Goal: Task Accomplishment & Management: Complete application form

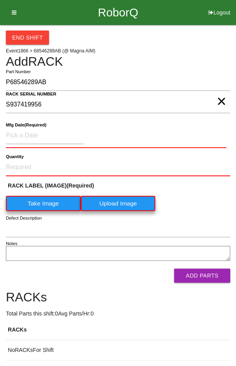
type NUMBER "S937419956"
click at [23, 133] on input at bounding box center [45, 135] width 78 height 17
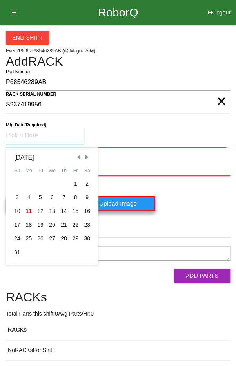
click at [80, 158] on span "Previous Month" at bounding box center [78, 157] width 7 height 7
click at [40, 210] on div "15" at bounding box center [40, 211] width 12 height 14
type input "[DATE]"
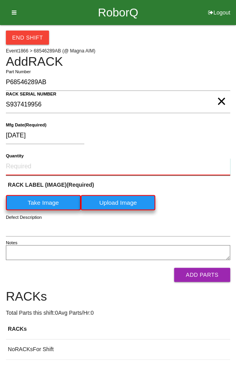
click at [27, 158] on input "Quantity" at bounding box center [118, 166] width 224 height 17
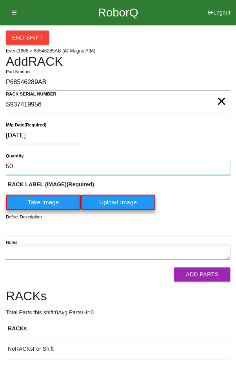
type input "50"
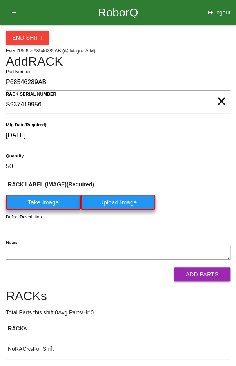
click at [58, 195] on label "Take Image" at bounding box center [43, 202] width 75 height 15
click at [0, 0] on \(IMAGE\) "Take Image" at bounding box center [0, 0] width 0 height 0
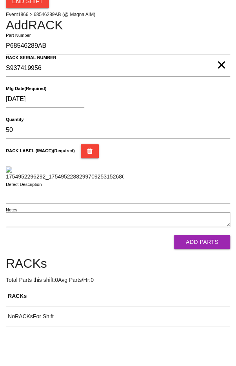
scroll to position [181, 0]
click at [215, 246] on button "Add Parts" at bounding box center [202, 242] width 56 height 14
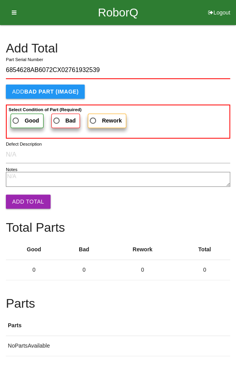
type input "6854628AB6072CX02761932539"
click at [18, 116] on span "Good" at bounding box center [25, 121] width 28 height 10
click at [16, 116] on input "Good" at bounding box center [13, 118] width 5 height 5
radio input "true"
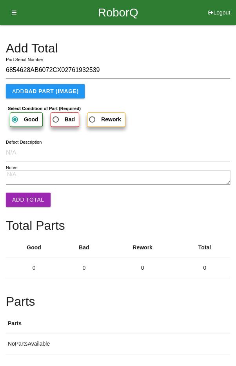
click at [22, 195] on button "Add Total" at bounding box center [28, 200] width 45 height 14
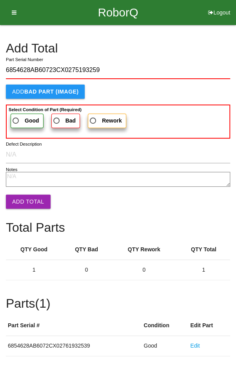
type input "6854628AB60723CX0275193259"
click at [16, 119] on span "Good" at bounding box center [25, 121] width 28 height 10
click at [16, 119] on input "Good" at bounding box center [13, 118] width 5 height 5
radio input "true"
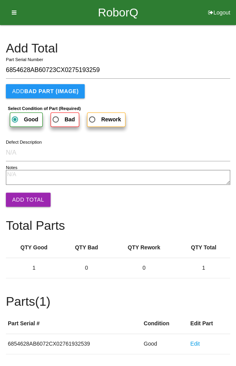
click at [23, 193] on button "Add Total" at bounding box center [28, 200] width 45 height 14
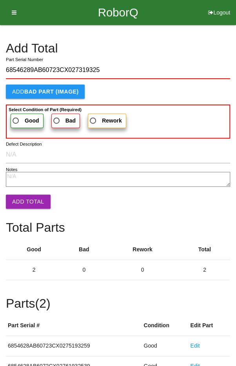
type input "68546289AB60723CX027319325"
click at [16, 114] on label "Good" at bounding box center [27, 121] width 33 height 14
click at [16, 116] on input "Good" at bounding box center [13, 118] width 5 height 5
radio input "true"
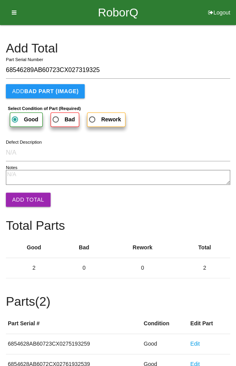
click at [24, 195] on button "Add Total" at bounding box center [28, 200] width 45 height 14
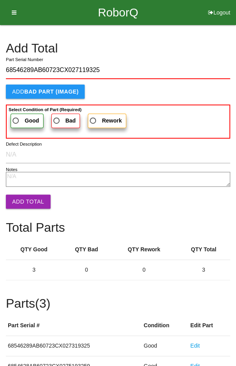
type input "68546289AB60723CX027119325"
click at [18, 119] on span "Good" at bounding box center [25, 121] width 28 height 10
click at [16, 119] on input "Good" at bounding box center [13, 118] width 5 height 5
radio input "true"
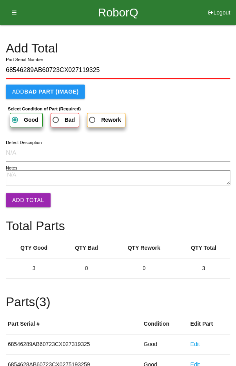
click at [24, 193] on button "Add Total" at bounding box center [28, 200] width 45 height 14
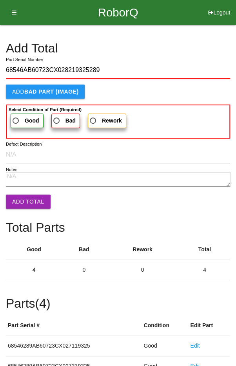
type input "68546AB60723CX028219325289"
click at [20, 117] on span "Good" at bounding box center [25, 121] width 28 height 10
click at [16, 117] on input "Good" at bounding box center [13, 118] width 5 height 5
radio input "true"
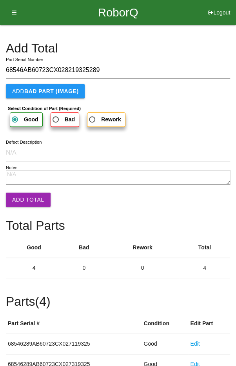
click at [24, 193] on button "Add Total" at bounding box center [28, 200] width 45 height 14
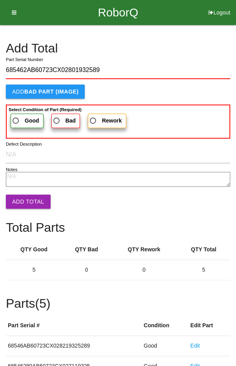
type input "685462AB60723CX02801932589"
click at [18, 120] on span "Good" at bounding box center [25, 121] width 28 height 10
click at [16, 120] on input "Good" at bounding box center [13, 118] width 5 height 5
radio input "true"
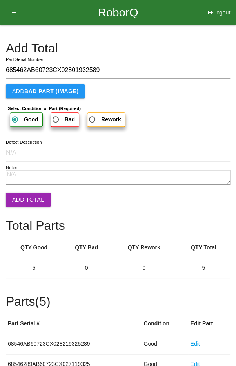
click at [26, 200] on button "Add Total" at bounding box center [28, 200] width 45 height 14
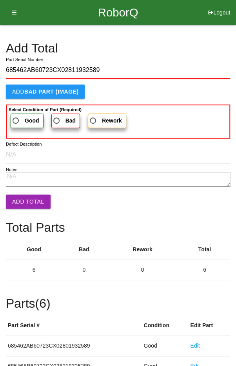
type input "685462AB60723CX02811932589"
click at [20, 120] on span "Good" at bounding box center [25, 121] width 28 height 10
click at [16, 120] on input "Good" at bounding box center [13, 118] width 5 height 5
radio input "true"
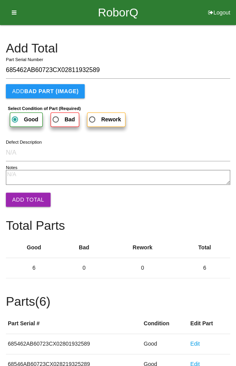
click at [26, 201] on button "Add Total" at bounding box center [28, 200] width 45 height 14
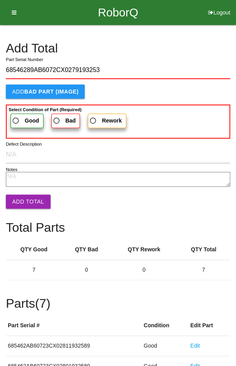
type input "68546289AB6072CX0279193253"
click at [18, 118] on span "Good" at bounding box center [25, 121] width 28 height 10
click at [16, 118] on input "Good" at bounding box center [13, 118] width 5 height 5
radio input "true"
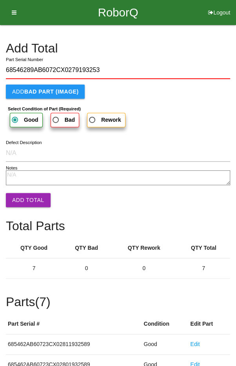
click at [27, 199] on button "Add Total" at bounding box center [28, 200] width 45 height 14
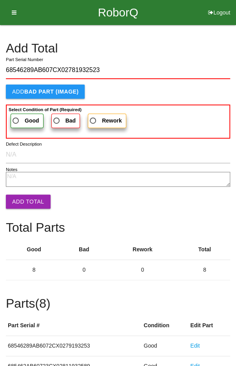
type input "68546289AB607CX02781932523"
click at [16, 118] on span "Good" at bounding box center [25, 121] width 28 height 10
click at [16, 118] on input "Good" at bounding box center [13, 118] width 5 height 5
radio input "true"
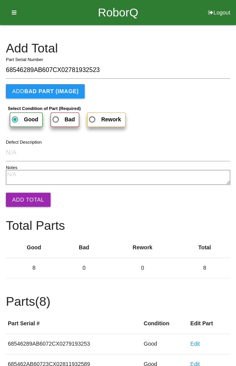
click at [26, 199] on button "Add Total" at bounding box center [28, 200] width 45 height 14
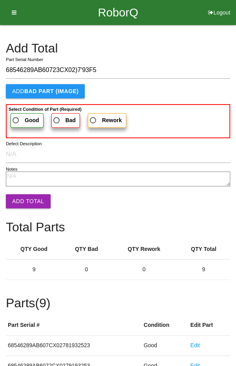
type input "68546289AB60723CX02)7'93F5"
click at [18, 119] on span "Good" at bounding box center [25, 121] width 28 height 10
click at [16, 119] on input "Good" at bounding box center [13, 118] width 5 height 5
radio input "true"
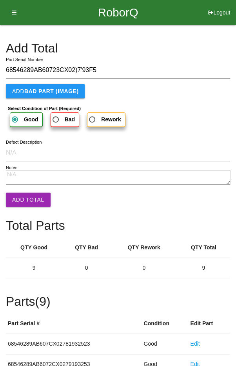
click at [29, 202] on button "Add Total" at bounding box center [28, 200] width 45 height 14
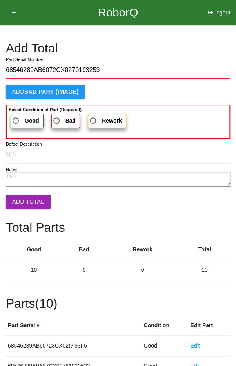
type input "68546289AB6072CX0270193253"
click at [22, 118] on span "Good" at bounding box center [25, 121] width 28 height 10
click at [16, 118] on input "Good" at bounding box center [13, 118] width 5 height 5
radio input "true"
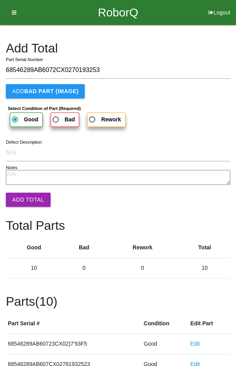
click at [27, 205] on button "Add Total" at bounding box center [28, 200] width 45 height 14
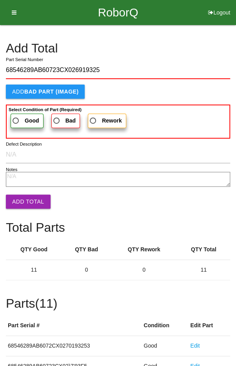
type input "68546289AB60723CX026919325"
click at [20, 117] on span "Good" at bounding box center [25, 121] width 28 height 10
click at [16, 117] on input "Good" at bounding box center [13, 118] width 5 height 5
radio input "true"
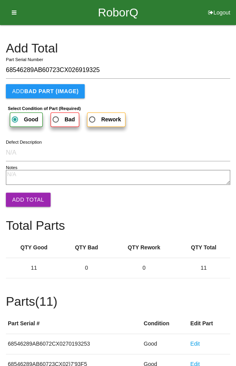
click at [30, 206] on button "Add Total" at bounding box center [28, 200] width 45 height 14
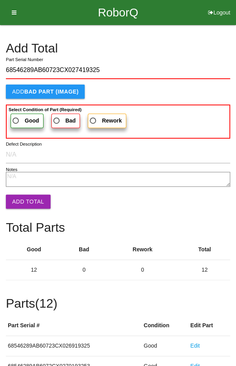
type input "68546289AB60723CX027419325"
click at [18, 117] on span "Good" at bounding box center [25, 121] width 28 height 10
click at [16, 117] on input "Good" at bounding box center [13, 118] width 5 height 5
radio input "true"
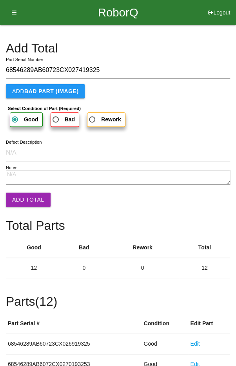
click at [20, 196] on button "Add Total" at bounding box center [28, 200] width 45 height 14
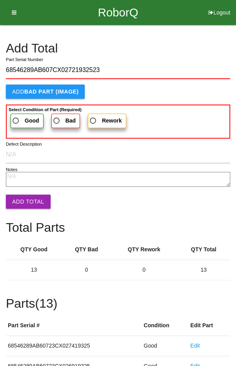
type input "68546289AB607CX02721932523"
click at [19, 118] on span "Good" at bounding box center [25, 121] width 28 height 10
click at [16, 118] on input "Good" at bounding box center [13, 118] width 5 height 5
radio input "true"
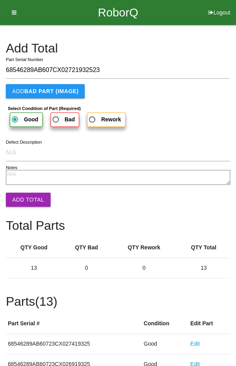
click at [25, 194] on button "Add Total" at bounding box center [28, 200] width 45 height 14
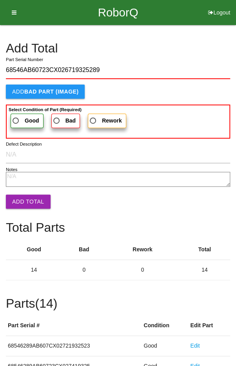
type input "68546AB60723CX026719325289"
click at [19, 115] on label "Good" at bounding box center [27, 121] width 33 height 14
click at [16, 116] on input "Good" at bounding box center [13, 118] width 5 height 5
radio input "true"
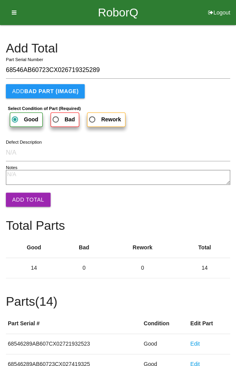
click at [31, 198] on button "Add Total" at bounding box center [28, 200] width 45 height 14
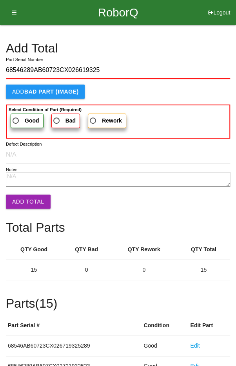
type input "68546289AB60723CX026619325"
click at [21, 119] on span "Good" at bounding box center [25, 121] width 28 height 10
click at [16, 119] on input "Good" at bounding box center [13, 118] width 5 height 5
radio input "true"
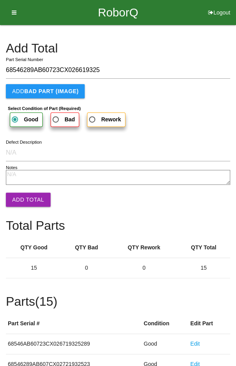
click at [27, 196] on button "Add Total" at bounding box center [28, 200] width 45 height 14
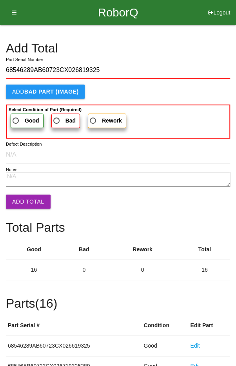
type input "68546289AB60723CX026819325"
click at [23, 123] on span "Good" at bounding box center [25, 121] width 28 height 10
click at [16, 121] on input "Good" at bounding box center [13, 118] width 5 height 5
radio input "true"
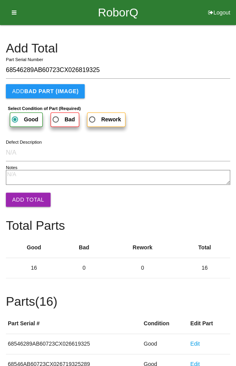
click at [24, 196] on button "Add Total" at bounding box center [28, 200] width 45 height 14
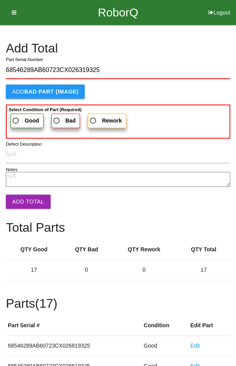
type input "68546289AB60723CX026319325"
click at [17, 116] on span "Good" at bounding box center [25, 121] width 28 height 10
click at [16, 116] on input "Good" at bounding box center [13, 118] width 5 height 5
radio input "true"
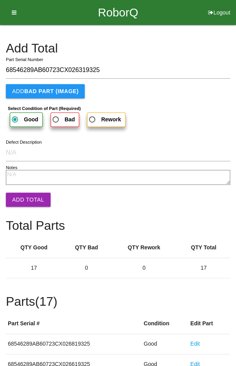
click at [25, 200] on button "Add Total" at bounding box center [28, 200] width 45 height 14
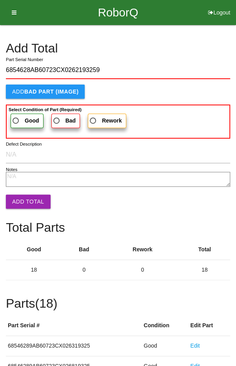
type input "6854628AB60723CX0262193259"
click at [17, 119] on span "Good" at bounding box center [25, 121] width 28 height 10
click at [16, 119] on input "Good" at bounding box center [13, 118] width 5 height 5
radio input "true"
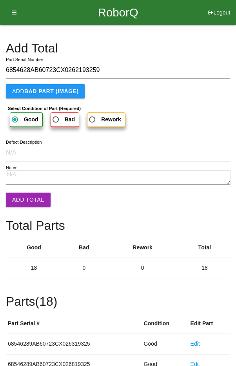
click at [24, 199] on button "Add Total" at bounding box center [28, 200] width 45 height 14
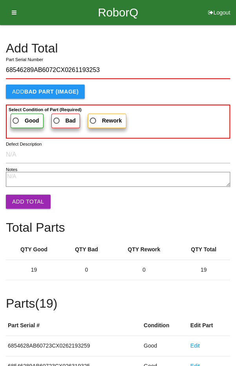
type input "68546289AB6072CX0261193253"
click at [25, 119] on b "Good" at bounding box center [32, 120] width 14 height 6
click at [16, 119] on input "Good" at bounding box center [13, 118] width 5 height 5
radio input "true"
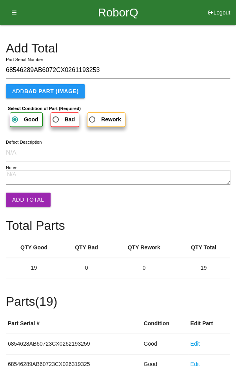
click at [27, 199] on button "Add Total" at bounding box center [28, 200] width 45 height 14
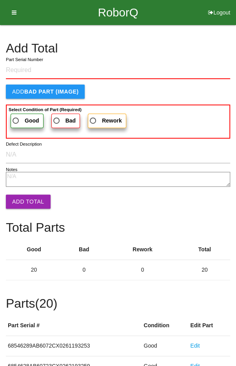
click at [179, 54] on h4 "Add Total" at bounding box center [118, 49] width 224 height 14
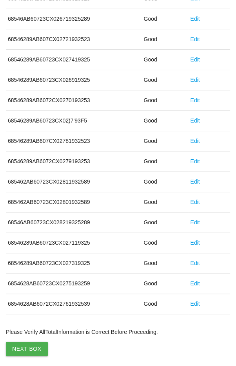
scroll to position [428, 0]
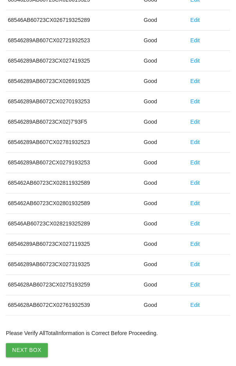
click at [30, 351] on button "Next Box" at bounding box center [27, 350] width 42 height 14
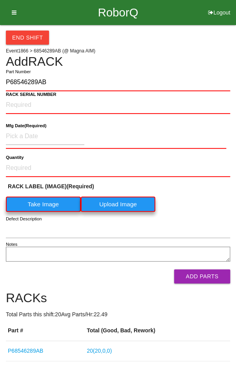
type input "P68546289AB"
click at [27, 101] on NUMBER "RACK SERIAL NUMBER" at bounding box center [118, 105] width 224 height 17
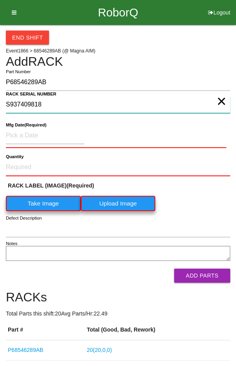
type NUMBER "S937409818"
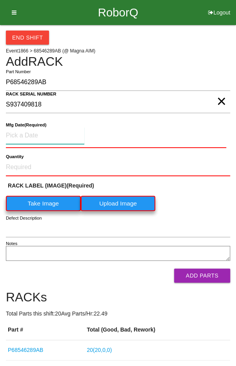
click at [32, 134] on input at bounding box center [45, 135] width 78 height 17
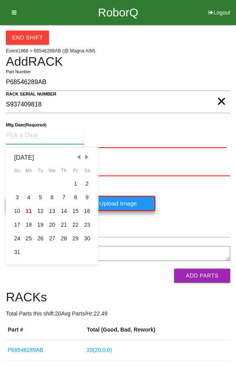
click at [78, 157] on span "Previous Month" at bounding box center [78, 157] width 7 height 7
click at [39, 209] on div "15" at bounding box center [40, 211] width 12 height 14
type input "[DATE]"
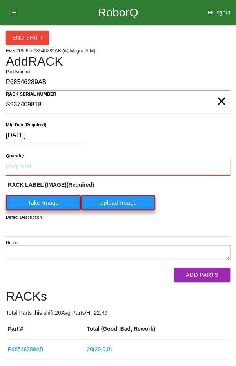
click at [35, 166] on input "Quantity" at bounding box center [118, 166] width 224 height 17
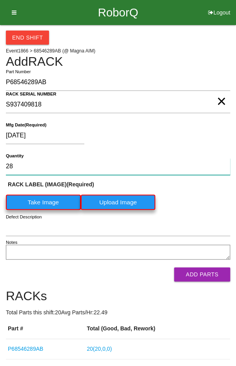
type input "28"
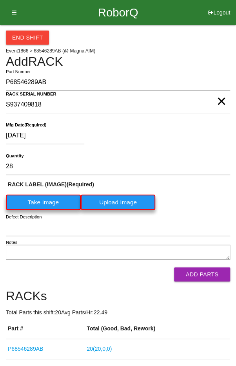
click at [36, 203] on label "Take Image" at bounding box center [43, 202] width 75 height 15
click at [0, 0] on \(IMAGE\) "Take Image" at bounding box center [0, 0] width 0 height 0
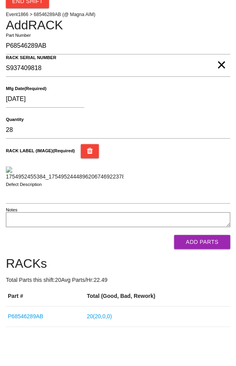
scroll to position [106, 0]
click at [214, 249] on button "Add Parts" at bounding box center [202, 242] width 56 height 14
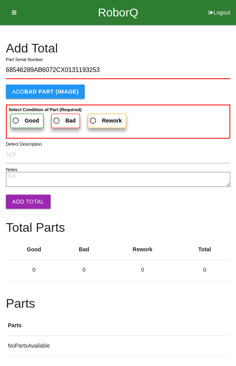
type input "68546289AB6072CX0131193253"
click at [19, 117] on span "Good" at bounding box center [25, 121] width 28 height 10
click at [16, 117] on input "Good" at bounding box center [13, 118] width 5 height 5
radio input "true"
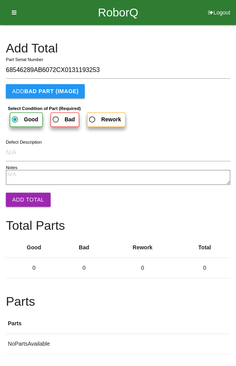
click at [25, 203] on button "Add Total" at bounding box center [28, 200] width 45 height 14
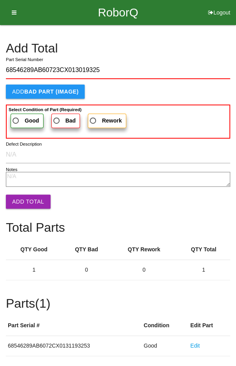
type input "68546289AB60723CX013019325"
click at [18, 119] on span "Good" at bounding box center [25, 121] width 28 height 10
click at [16, 119] on input "Good" at bounding box center [13, 118] width 5 height 5
radio input "true"
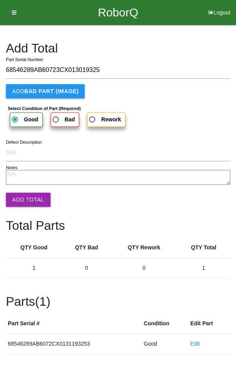
click at [26, 201] on button "Add Total" at bounding box center [28, 200] width 45 height 14
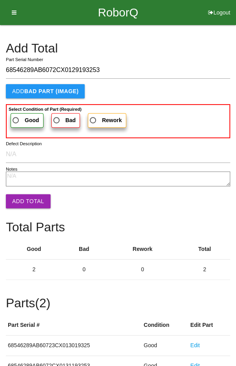
type input "68546289AB6072CX0129193253"
click at [17, 120] on span "Good" at bounding box center [25, 121] width 28 height 10
click at [16, 120] on input "Good" at bounding box center [13, 118] width 5 height 5
radio input "true"
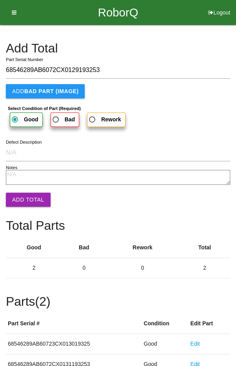
click at [24, 199] on button "Add Total" at bounding box center [28, 200] width 45 height 14
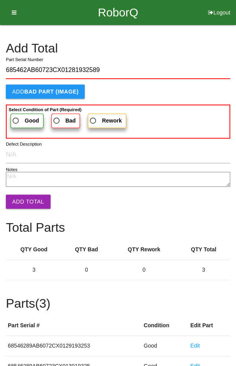
type input "685462AB60723CX01281932589"
click at [19, 117] on span "Good" at bounding box center [25, 121] width 28 height 10
click at [16, 117] on input "Good" at bounding box center [13, 118] width 5 height 5
radio input "true"
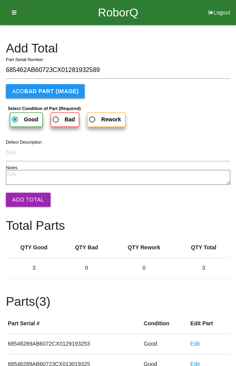
click at [23, 200] on button "Add Total" at bounding box center [28, 200] width 45 height 14
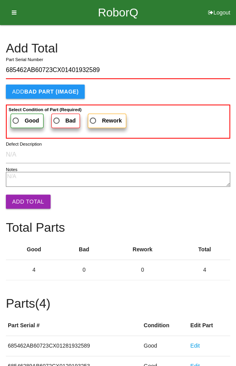
type input "685462AB60723CX01401932589"
click at [19, 118] on span "Good" at bounding box center [25, 121] width 28 height 10
click at [16, 118] on input "Good" at bounding box center [13, 118] width 5 height 5
radio input "true"
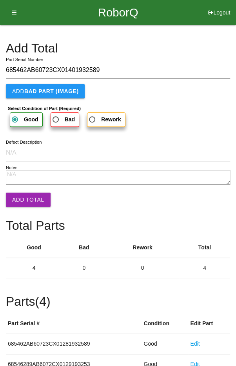
click at [25, 201] on button "Add Total" at bounding box center [28, 200] width 45 height 14
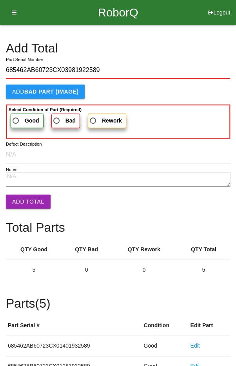
type input "685462AB60723CX03981922589"
click at [17, 118] on span "Good" at bounding box center [25, 121] width 28 height 10
click at [16, 118] on input "Good" at bounding box center [13, 118] width 5 height 5
radio input "true"
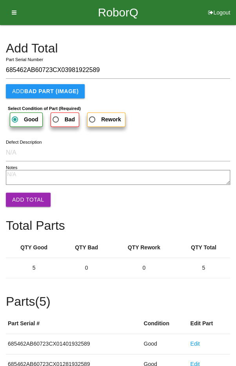
click at [23, 200] on button "Add Total" at bounding box center [28, 200] width 45 height 14
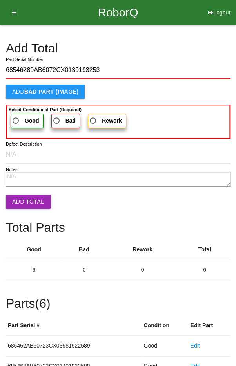
type input "68546289AB6072CX0139193253"
click at [19, 117] on span "Good" at bounding box center [25, 121] width 28 height 10
click at [16, 117] on input "Good" at bounding box center [13, 118] width 5 height 5
radio input "true"
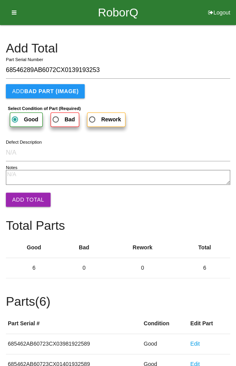
click at [23, 197] on button "Add Total" at bounding box center [28, 200] width 45 height 14
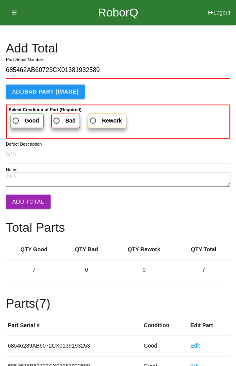
type input "685462AB60723CX01381932589"
click at [18, 116] on span "Good" at bounding box center [25, 121] width 28 height 10
click at [16, 116] on input "Good" at bounding box center [13, 118] width 5 height 5
radio input "true"
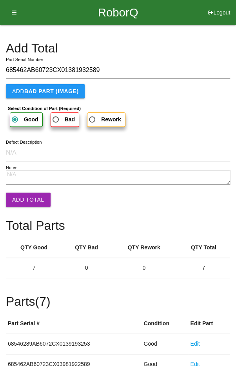
click at [23, 197] on button "Add Total" at bounding box center [28, 200] width 45 height 14
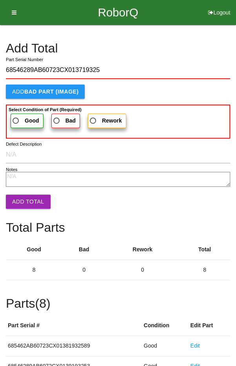
type input "68546289AB60723CX013719325"
click at [22, 117] on span "Good" at bounding box center [25, 121] width 28 height 10
click at [16, 117] on input "Good" at bounding box center [13, 118] width 5 height 5
radio input "true"
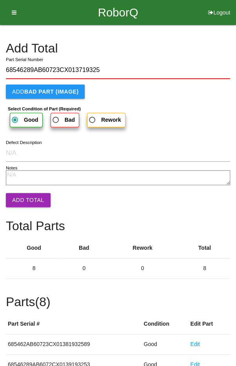
click at [23, 195] on button "Add Total" at bounding box center [28, 200] width 45 height 14
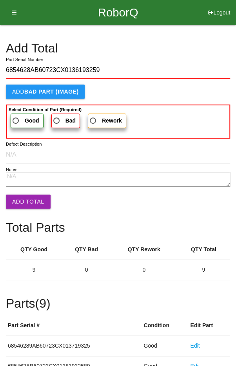
type input "6854628AB60723CX0136193259"
click at [19, 117] on span "Good" at bounding box center [25, 121] width 28 height 10
click at [16, 117] on input "Good" at bounding box center [13, 118] width 5 height 5
radio input "true"
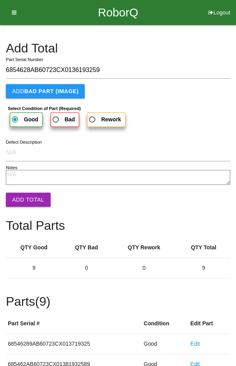
click at [22, 200] on button "Add Total" at bounding box center [28, 200] width 45 height 14
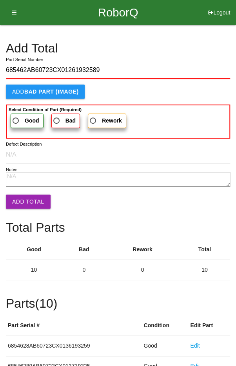
type input "685462AB60723CX01261932589"
click at [19, 114] on label "Good" at bounding box center [27, 121] width 33 height 14
click at [16, 116] on input "Good" at bounding box center [13, 118] width 5 height 5
radio input "true"
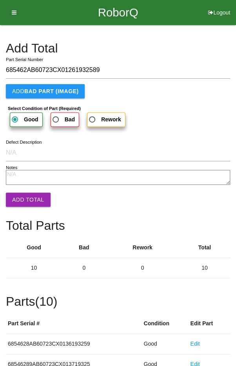
click at [26, 203] on button "Add Total" at bounding box center [28, 200] width 45 height 14
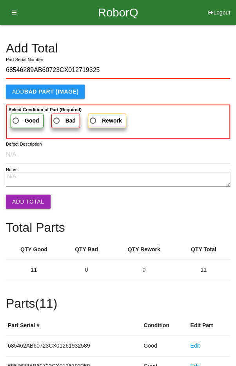
type input "68546289AB60723CX012719325"
click at [18, 116] on span "Good" at bounding box center [25, 121] width 28 height 10
click at [16, 116] on input "Good" at bounding box center [13, 118] width 5 height 5
radio input "true"
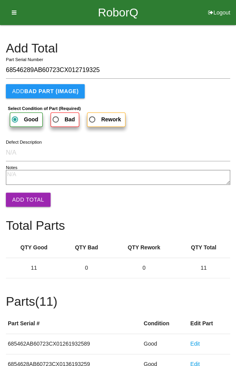
click at [27, 205] on button "Add Total" at bounding box center [28, 200] width 45 height 14
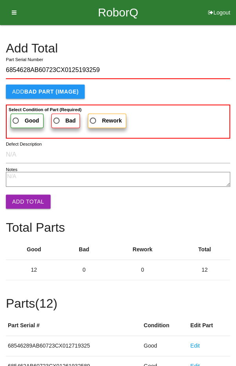
type input "6854628AB60723CX0125193259"
click at [23, 114] on label "Good" at bounding box center [27, 121] width 33 height 14
click at [16, 116] on input "Good" at bounding box center [13, 118] width 5 height 5
radio input "true"
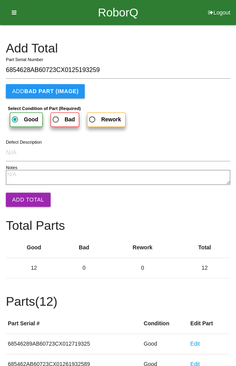
click at [25, 203] on button "Add Total" at bounding box center [28, 200] width 45 height 14
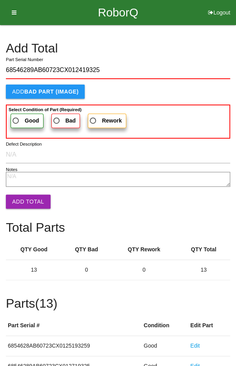
type input "68546289AB60723CX012419325"
click at [19, 117] on span "Good" at bounding box center [25, 121] width 28 height 10
click at [16, 117] on input "Good" at bounding box center [13, 118] width 5 height 5
radio input "true"
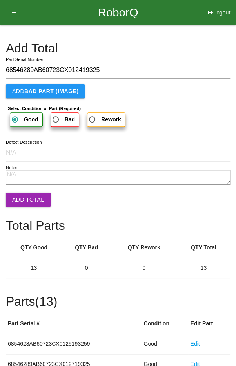
click at [25, 198] on button "Add Total" at bounding box center [28, 200] width 45 height 14
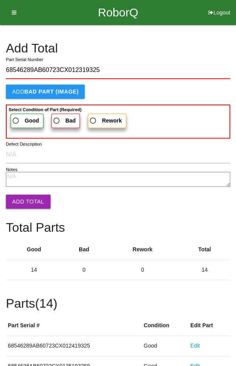
type input "68546289AB60723CX012319325"
click at [16, 120] on span "Good" at bounding box center [25, 121] width 28 height 10
click at [16, 120] on input "Good" at bounding box center [13, 118] width 5 height 5
radio input "true"
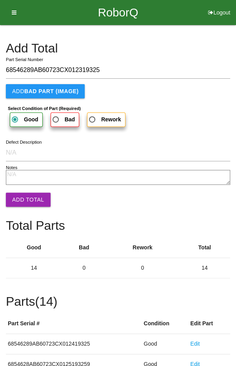
click at [24, 201] on button "Add Total" at bounding box center [28, 200] width 45 height 14
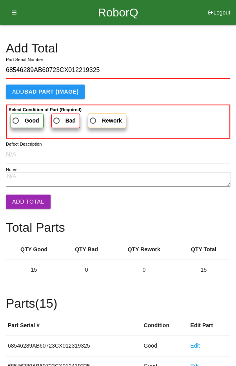
type input "68546289AB60723CX012219325"
click at [20, 118] on span "Good" at bounding box center [25, 121] width 28 height 10
click at [16, 118] on input "Good" at bounding box center [13, 118] width 5 height 5
radio input "true"
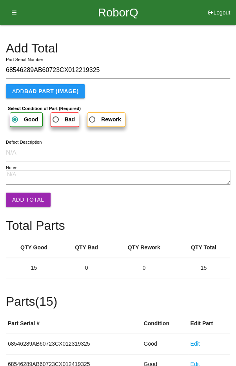
click at [29, 204] on button "Add Total" at bounding box center [28, 200] width 45 height 14
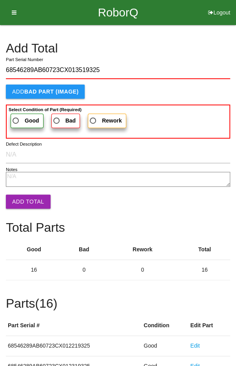
type input "68546289AB60723CX013519325"
click at [25, 118] on b "Good" at bounding box center [32, 120] width 14 height 6
click at [16, 118] on input "Good" at bounding box center [13, 118] width 5 height 5
radio input "true"
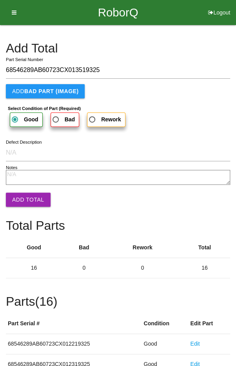
click at [23, 204] on button "Add Total" at bounding box center [28, 200] width 45 height 14
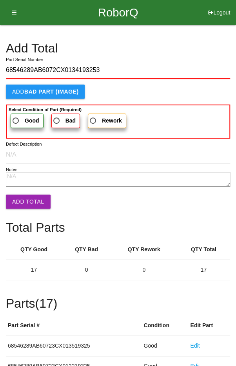
type input "68546289AB6072CX0134193253"
click at [20, 117] on span "Good" at bounding box center [25, 121] width 28 height 10
click at [16, 117] on input "Good" at bounding box center [13, 118] width 5 height 5
radio input "true"
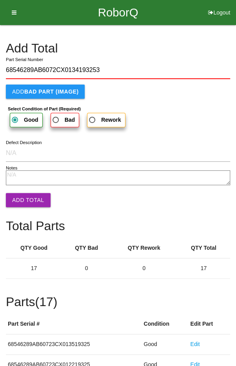
click at [23, 201] on button "Add Total" at bounding box center [28, 200] width 45 height 14
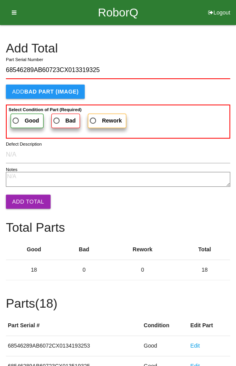
type input "68546289AB60723CX013319325"
click at [20, 123] on span "Good" at bounding box center [25, 121] width 28 height 10
click at [16, 121] on input "Good" at bounding box center [13, 118] width 5 height 5
radio input "true"
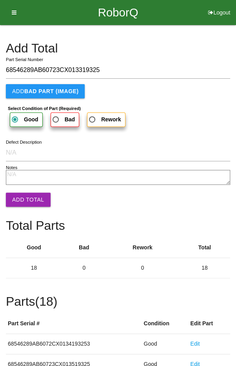
click at [27, 201] on button "Add Total" at bounding box center [28, 200] width 45 height 14
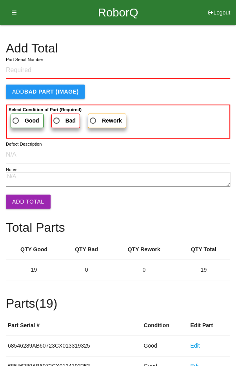
click at [65, 123] on b "Bad" at bounding box center [70, 120] width 10 height 6
click at [57, 121] on input "Bad" at bounding box center [54, 118] width 5 height 5
radio input "true"
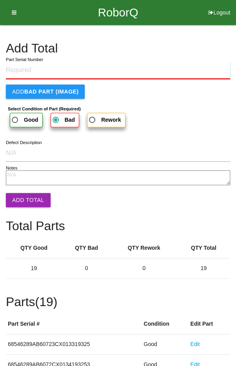
click at [20, 67] on input "Part Serial Number" at bounding box center [118, 70] width 224 height 17
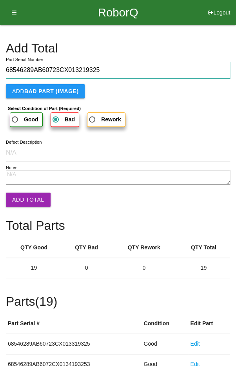
type input "68546289AB60723CX013219325"
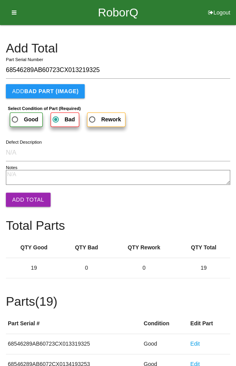
click at [27, 90] on b "BAD PART (IMAGE)" at bounding box center [51, 91] width 54 height 6
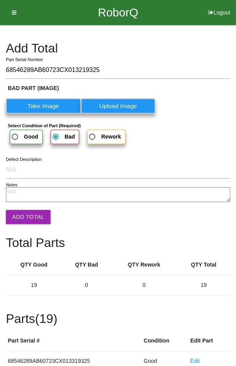
click at [38, 106] on label "Take Image" at bounding box center [43, 105] width 75 height 15
click at [0, 0] on \(IMAGE\) "Take Image" at bounding box center [0, 0] width 0 height 0
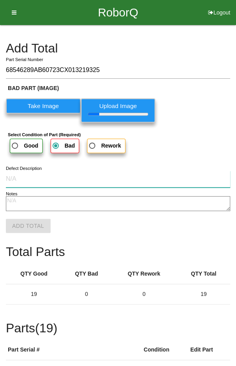
click at [33, 177] on input "Defect Description" at bounding box center [118, 179] width 224 height 17
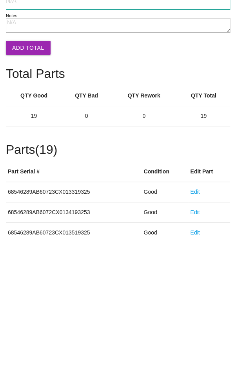
scroll to position [47, 0]
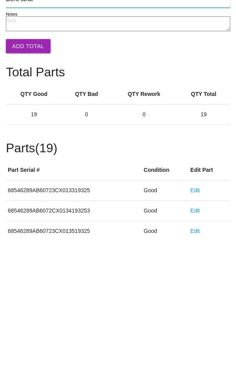
type input "Bent strut"
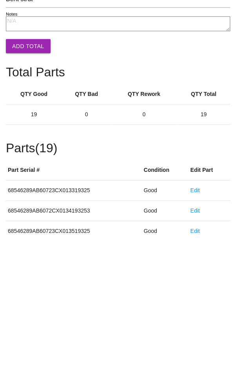
click at [23, 183] on button "Add Total" at bounding box center [28, 176] width 45 height 14
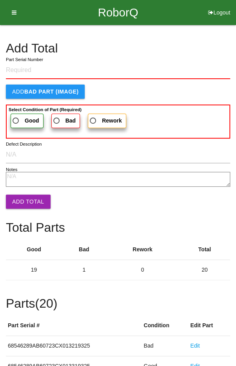
click at [184, 42] on h4 "Add Total" at bounding box center [118, 49] width 224 height 14
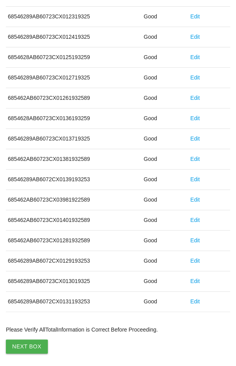
scroll to position [435, 0]
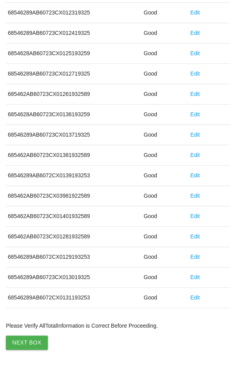
click at [25, 338] on button "Next Box" at bounding box center [27, 343] width 42 height 14
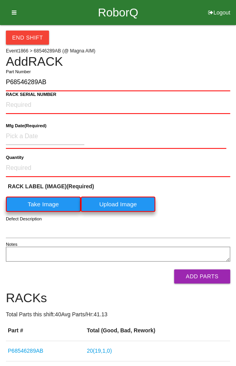
type input "P68546289AB"
click at [70, 102] on NUMBER "RACK SERIAL NUMBER" at bounding box center [118, 105] width 224 height 17
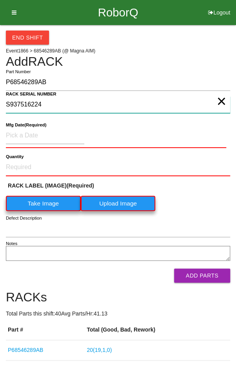
type NUMBER "S937516224"
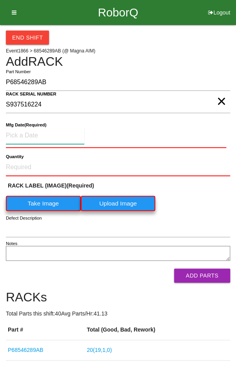
click at [26, 136] on input at bounding box center [45, 135] width 78 height 17
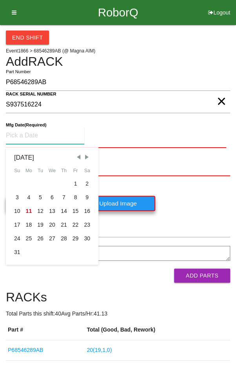
click at [79, 156] on span "Previous Month" at bounding box center [78, 157] width 7 height 7
click at [36, 211] on div "15" at bounding box center [40, 211] width 12 height 14
type input "[DATE]"
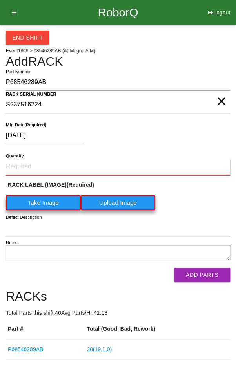
click at [37, 164] on input "Quantity" at bounding box center [118, 166] width 224 height 17
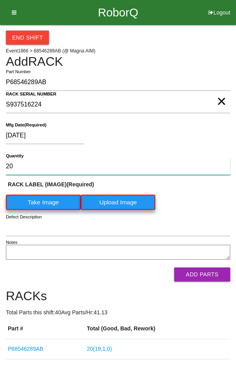
type input "20"
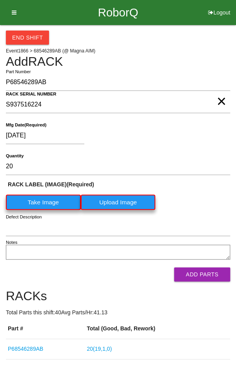
click at [39, 197] on label "Take Image" at bounding box center [43, 202] width 75 height 15
click at [0, 0] on \(IMAGE\) "Take Image" at bounding box center [0, 0] width 0 height 0
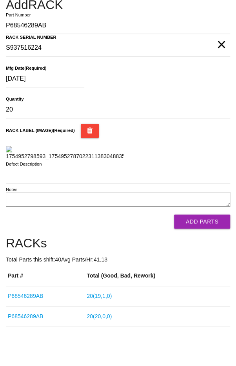
click at [200, 229] on button "Add Parts" at bounding box center [202, 222] width 56 height 14
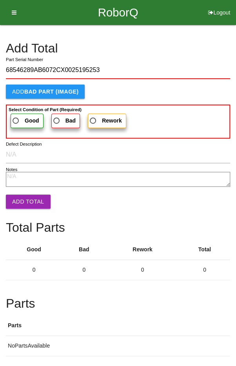
type input "68546289AB6072CX0025195253"
click at [18, 120] on span "Good" at bounding box center [25, 121] width 28 height 10
click at [16, 120] on input "Good" at bounding box center [13, 118] width 5 height 5
radio input "true"
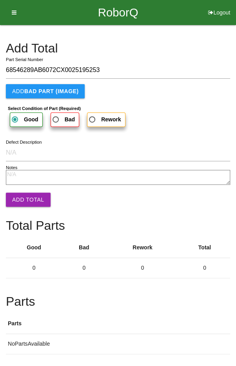
click at [21, 195] on button "Add Total" at bounding box center [28, 200] width 45 height 14
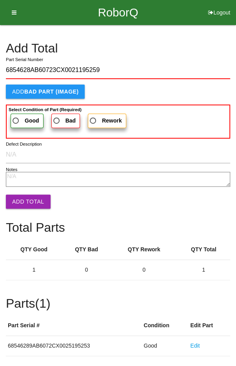
type input "6854628AB60723CX0021195259"
click at [20, 119] on span "Good" at bounding box center [25, 121] width 28 height 10
click at [16, 119] on input "Good" at bounding box center [13, 118] width 5 height 5
radio input "true"
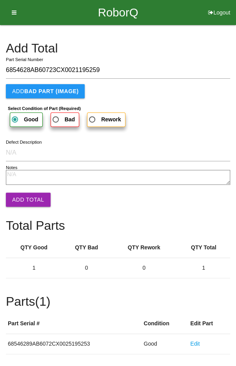
click at [23, 198] on button "Add Total" at bounding box center [28, 200] width 45 height 14
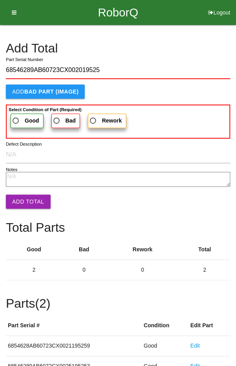
type input "68546289AB60723CX002019525"
click at [21, 118] on span "Good" at bounding box center [25, 121] width 28 height 10
click at [16, 118] on input "Good" at bounding box center [13, 118] width 5 height 5
radio input "true"
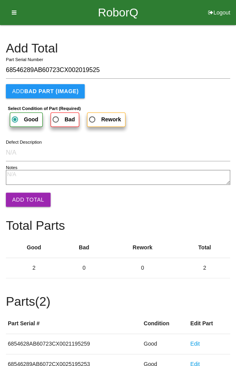
click at [23, 197] on button "Add Total" at bounding box center [28, 200] width 45 height 14
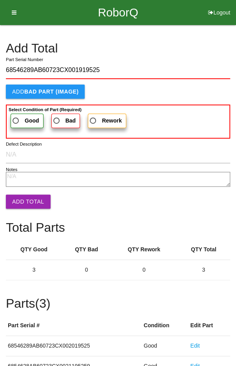
type input "68546289AB60723CX001919525"
click at [19, 118] on span "Good" at bounding box center [25, 121] width 28 height 10
click at [16, 118] on input "Good" at bounding box center [13, 118] width 5 height 5
radio input "true"
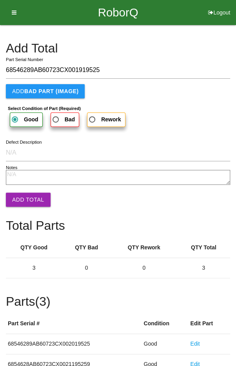
click at [25, 199] on button "Add Total" at bounding box center [28, 200] width 45 height 14
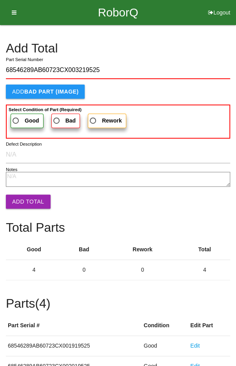
type input "68546289AB60723CX003219525"
click at [22, 114] on label "Good" at bounding box center [27, 121] width 33 height 14
click at [16, 116] on input "Good" at bounding box center [13, 118] width 5 height 5
radio input "true"
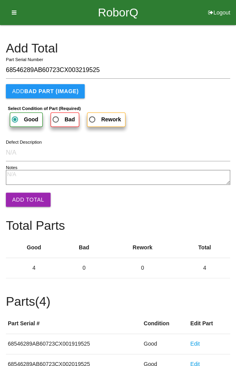
click at [23, 193] on button "Add Total" at bounding box center [28, 200] width 45 height 14
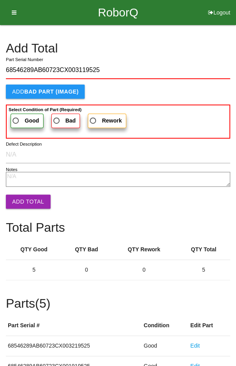
type input "68546289AB60723CX003119525"
click at [19, 117] on span "Good" at bounding box center [25, 121] width 28 height 10
click at [16, 117] on input "Good" at bounding box center [13, 118] width 5 height 5
radio input "true"
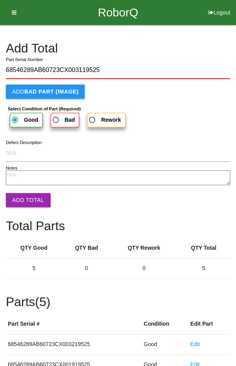
click at [24, 198] on button "Add Total" at bounding box center [28, 200] width 45 height 14
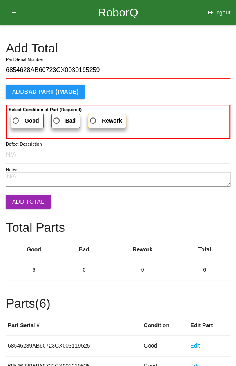
type input "6854628AB60723CX0030195259"
click at [20, 118] on span "Good" at bounding box center [25, 121] width 28 height 10
click at [16, 118] on input "Good" at bounding box center [13, 118] width 5 height 5
radio input "true"
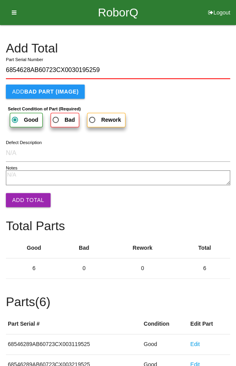
click at [25, 197] on button "Add Total" at bounding box center [28, 200] width 45 height 14
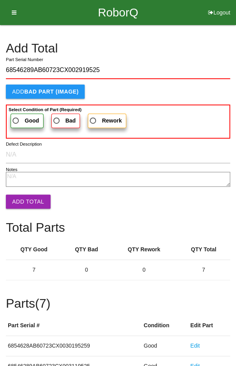
type input "68546289AB60723CX002919525"
click at [19, 117] on span "Good" at bounding box center [25, 121] width 28 height 10
click at [16, 117] on input "Good" at bounding box center [13, 118] width 5 height 5
radio input "true"
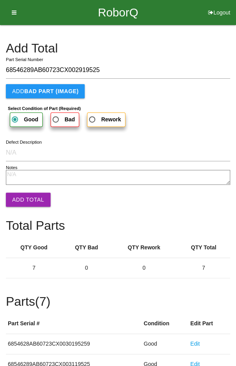
click at [27, 197] on button "Add Total" at bounding box center [28, 200] width 45 height 14
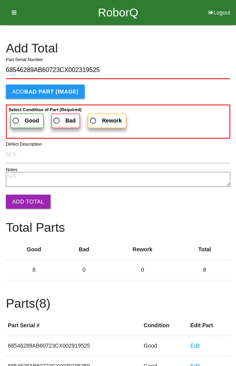
type input "68546289AB60723CX002319525"
click at [21, 118] on span "Good" at bounding box center [25, 121] width 28 height 10
click at [16, 118] on input "Good" at bounding box center [13, 118] width 5 height 5
radio input "true"
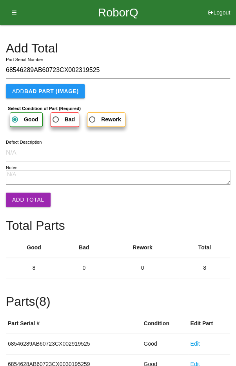
click at [23, 197] on button "Add Total" at bounding box center [28, 200] width 45 height 14
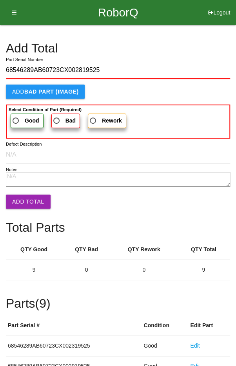
type input "68546289AB60723CX002819525"
click at [21, 116] on span "Good" at bounding box center [25, 121] width 28 height 10
click at [16, 116] on input "Good" at bounding box center [13, 118] width 5 height 5
radio input "true"
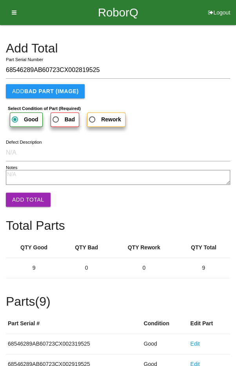
click at [25, 200] on button "Add Total" at bounding box center [28, 200] width 45 height 14
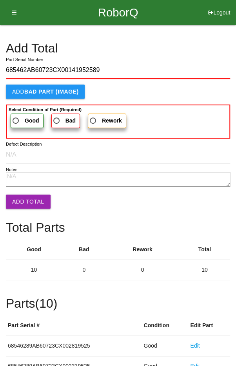
type input "685462AB60723CX00141952589"
click at [25, 121] on b "Good" at bounding box center [32, 120] width 14 height 6
click at [16, 121] on input "Good" at bounding box center [13, 118] width 5 height 5
radio input "true"
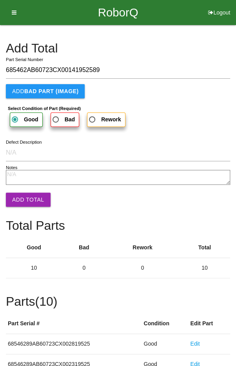
click at [28, 201] on button "Add Total" at bounding box center [28, 200] width 45 height 14
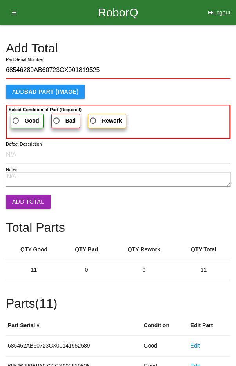
type input "68546289AB60723CX001819525"
click at [28, 119] on b "Good" at bounding box center [32, 120] width 14 height 6
click at [16, 119] on input "Good" at bounding box center [13, 118] width 5 height 5
radio input "true"
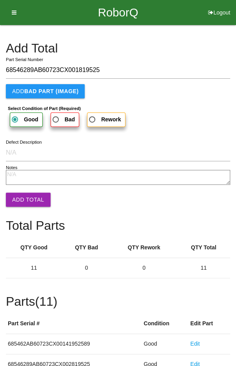
click at [28, 202] on button "Add Total" at bounding box center [28, 200] width 45 height 14
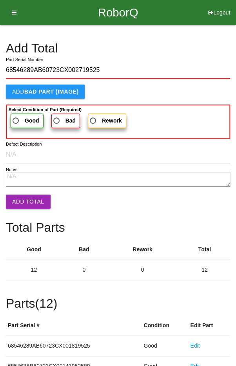
type input "68546289AB60723CX002719525"
click at [21, 116] on span "Good" at bounding box center [25, 121] width 28 height 10
click at [16, 116] on input "Good" at bounding box center [13, 118] width 5 height 5
radio input "true"
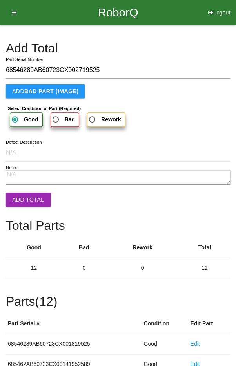
click at [28, 201] on button "Add Total" at bounding box center [28, 200] width 45 height 14
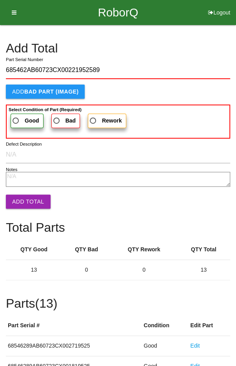
type input "685462AB60723CX00221952589"
click at [23, 120] on span "Good" at bounding box center [25, 121] width 28 height 10
click at [16, 120] on input "Good" at bounding box center [13, 118] width 5 height 5
radio input "true"
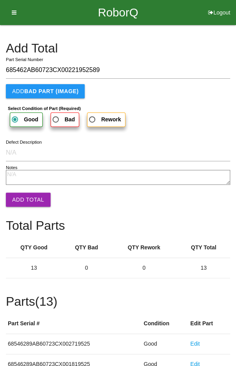
click at [28, 203] on button "Add Total" at bounding box center [28, 200] width 45 height 14
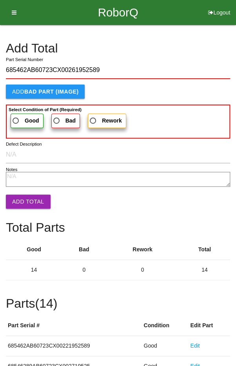
type input "685462AB60723CX00261952589"
click at [20, 114] on label "Good" at bounding box center [27, 121] width 33 height 14
click at [16, 116] on input "Good" at bounding box center [13, 118] width 5 height 5
radio input "true"
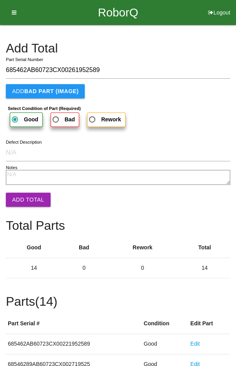
click at [31, 200] on button "Add Total" at bounding box center [28, 200] width 45 height 14
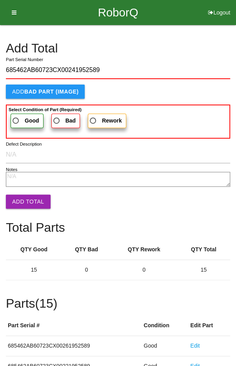
type input "685462AB60723CX00241952589"
click at [23, 118] on span "Good" at bounding box center [25, 121] width 28 height 10
click at [16, 118] on input "Good" at bounding box center [13, 118] width 5 height 5
radio input "true"
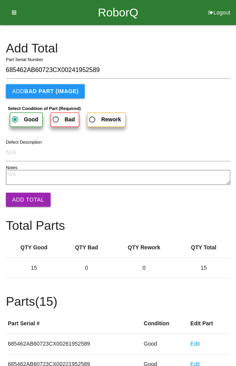
click at [29, 200] on button "Add Total" at bounding box center [28, 200] width 45 height 14
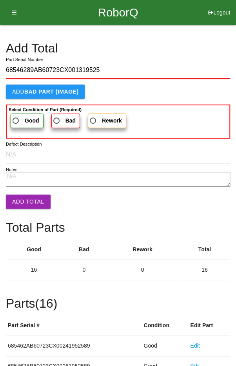
type input "68546289AB60723CX001319525"
click at [17, 117] on span "Good" at bounding box center [25, 121] width 28 height 10
click at [16, 117] on input "Good" at bounding box center [13, 118] width 5 height 5
radio input "true"
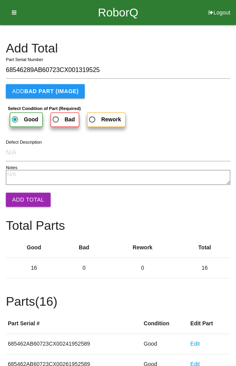
click at [27, 206] on button "Add Total" at bounding box center [28, 200] width 45 height 14
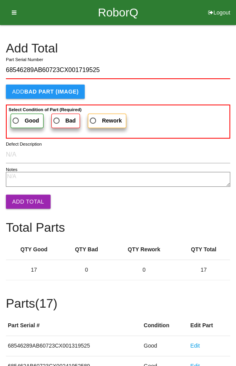
type input "68546289AB60723CX001719525"
click at [18, 120] on span "Good" at bounding box center [25, 121] width 28 height 10
click at [16, 120] on input "Good" at bounding box center [13, 118] width 5 height 5
radio input "true"
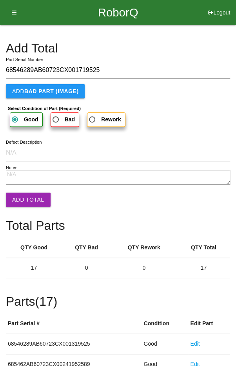
click at [29, 200] on button "Add Total" at bounding box center [28, 200] width 45 height 14
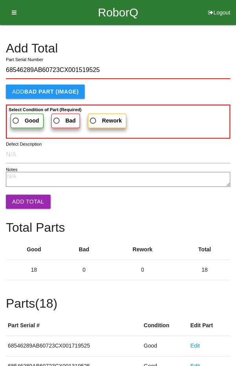
type input "68546289AB60723CX001519525"
click at [23, 114] on label "Good" at bounding box center [27, 121] width 33 height 14
click at [16, 116] on input "Good" at bounding box center [13, 118] width 5 height 5
radio input "true"
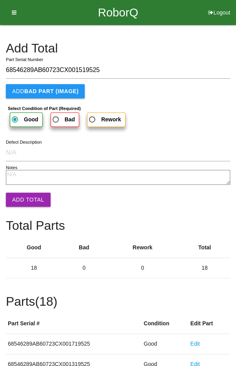
click at [26, 201] on button "Add Total" at bounding box center [28, 200] width 45 height 14
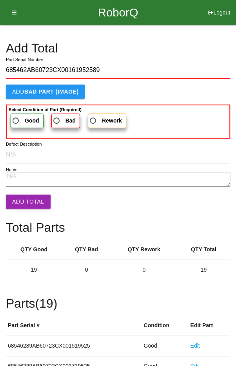
type input "685462AB60723CX00161952589"
click at [22, 116] on span "Good" at bounding box center [25, 121] width 28 height 10
click at [16, 116] on input "Good" at bounding box center [13, 118] width 5 height 5
radio input "true"
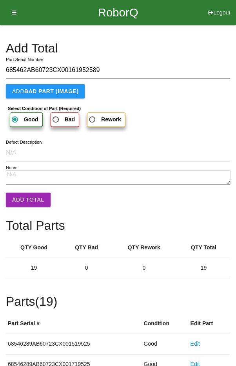
click at [33, 202] on button "Add Total" at bounding box center [28, 200] width 45 height 14
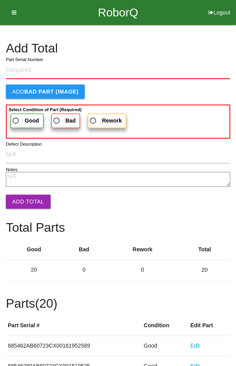
click at [181, 46] on h4 "Add Total" at bounding box center [118, 49] width 224 height 14
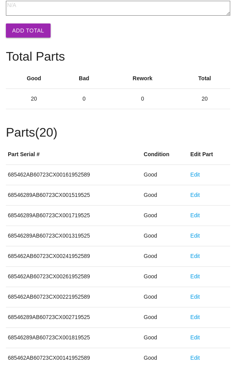
scroll to position [435, 0]
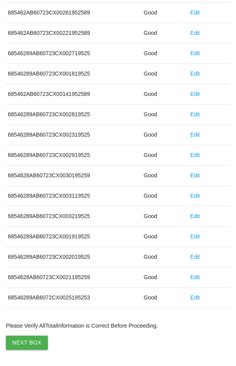
click at [23, 339] on button "Next Box" at bounding box center [27, 343] width 42 height 14
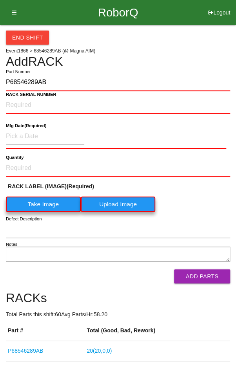
type input "P68546289AB"
click at [19, 104] on NUMBER "RACK SERIAL NUMBER" at bounding box center [118, 105] width 224 height 17
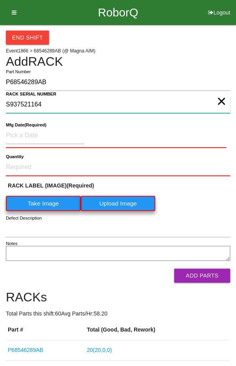
type NUMBER "S937521164"
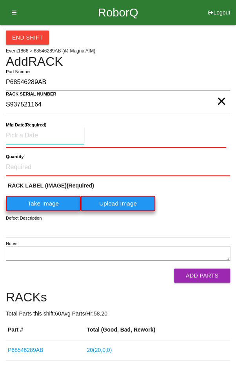
click at [29, 134] on input at bounding box center [45, 135] width 78 height 17
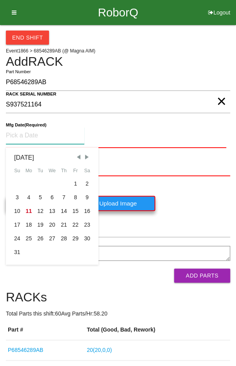
click at [76, 157] on span "Previous Month" at bounding box center [78, 157] width 7 height 7
click at [39, 213] on div "15" at bounding box center [40, 211] width 12 height 14
type input "[DATE]"
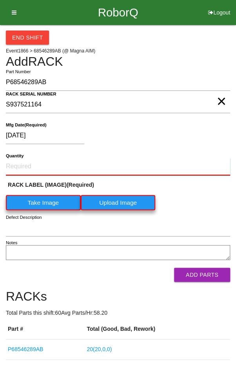
click at [28, 166] on input "Quantity" at bounding box center [118, 166] width 224 height 17
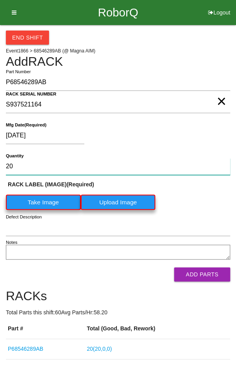
type input "20"
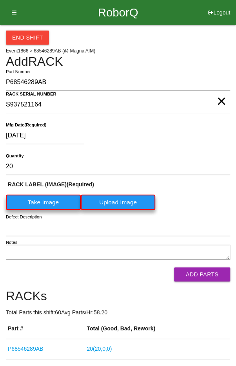
click at [40, 202] on label "Take Image" at bounding box center [43, 202] width 75 height 15
click at [0, 0] on \(IMAGE\) "Take Image" at bounding box center [0, 0] width 0 height 0
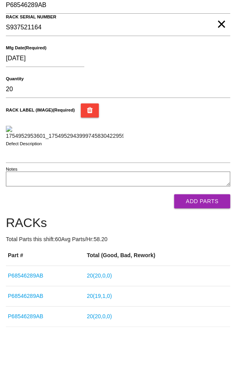
scroll to position [95, 0]
click at [214, 208] on button "Add Parts" at bounding box center [202, 201] width 56 height 14
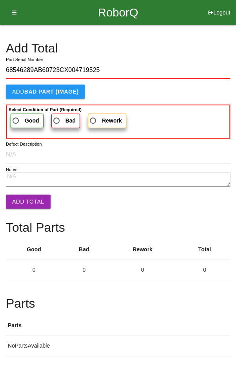
type input "68546289AB60723CX004719525"
click at [22, 118] on span "Good" at bounding box center [25, 121] width 28 height 10
click at [16, 118] on input "Good" at bounding box center [13, 118] width 5 height 5
radio input "true"
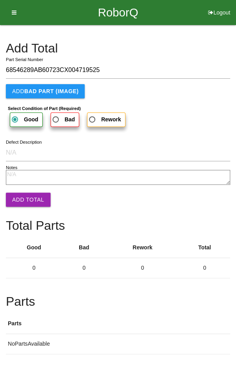
click at [27, 196] on button "Add Total" at bounding box center [28, 200] width 45 height 14
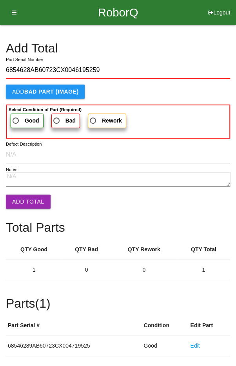
type input "6854628AB60723CX0046195259"
click at [23, 119] on span "Good" at bounding box center [25, 121] width 28 height 10
click at [16, 119] on input "Good" at bounding box center [13, 118] width 5 height 5
radio input "true"
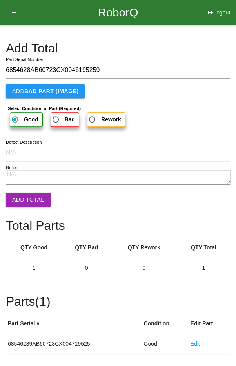
click at [27, 203] on button "Add Total" at bounding box center [28, 200] width 45 height 14
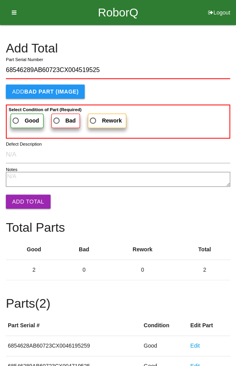
type input "68546289AB60723CX004519525"
click at [22, 123] on span "Good" at bounding box center [25, 121] width 28 height 10
click at [16, 121] on input "Good" at bounding box center [13, 118] width 5 height 5
radio input "true"
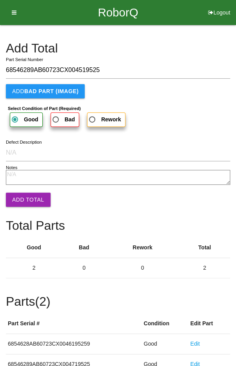
click at [23, 198] on button "Add Total" at bounding box center [28, 200] width 45 height 14
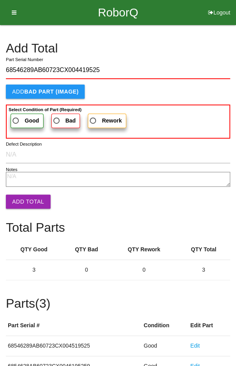
type input "68546289AB60723CX004419525"
click at [22, 116] on span "Good" at bounding box center [25, 121] width 28 height 10
click at [16, 116] on input "Good" at bounding box center [13, 118] width 5 height 5
radio input "true"
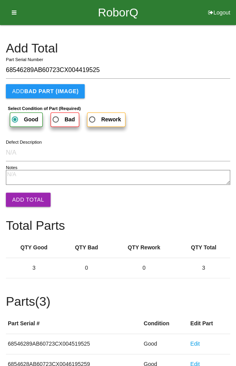
click at [25, 196] on button "Add Total" at bounding box center [28, 200] width 45 height 14
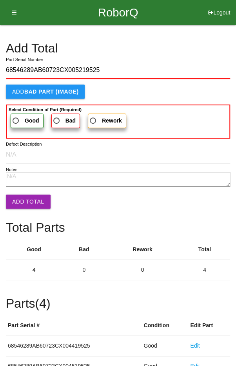
type input "68546289AB60723CX005219525"
click at [18, 116] on span "Good" at bounding box center [25, 121] width 28 height 10
click at [16, 116] on input "Good" at bounding box center [13, 118] width 5 height 5
radio input "true"
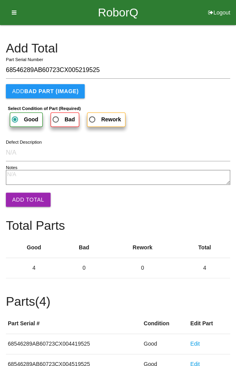
click at [26, 200] on button "Add Total" at bounding box center [28, 200] width 45 height 14
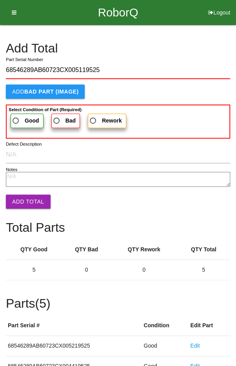
type input "68546289AB60723CX005119525"
click at [20, 117] on span "Good" at bounding box center [25, 121] width 28 height 10
click at [16, 117] on input "Good" at bounding box center [13, 118] width 5 height 5
radio input "true"
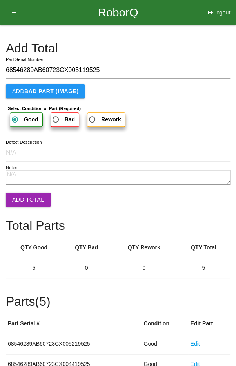
click at [26, 193] on button "Add Total" at bounding box center [28, 200] width 45 height 14
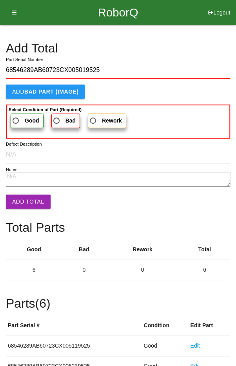
type input "68546289AB60723CX005019525"
click at [16, 119] on span "Good" at bounding box center [25, 121] width 28 height 10
click at [16, 119] on input "Good" at bounding box center [13, 118] width 5 height 5
radio input "true"
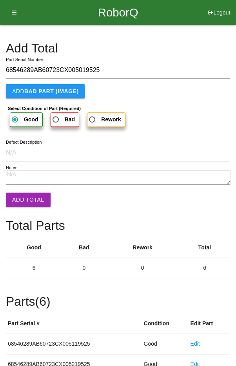
click at [25, 201] on button "Add Total" at bounding box center [28, 200] width 45 height 14
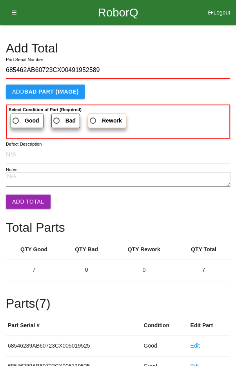
type input "685462AB60723CX00491952589"
click at [21, 119] on span "Good" at bounding box center [25, 121] width 28 height 10
click at [16, 119] on input "Good" at bounding box center [13, 118] width 5 height 5
radio input "true"
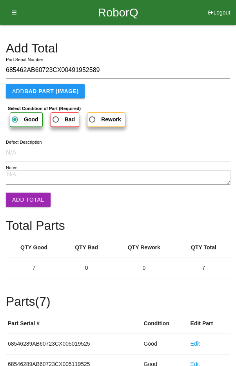
click at [26, 199] on button "Add Total" at bounding box center [28, 200] width 45 height 14
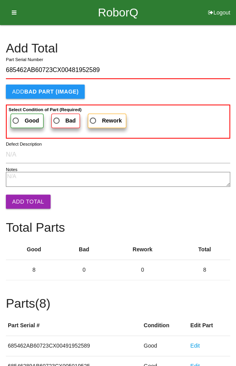
type input "685462AB60723CX00481952589"
click at [18, 117] on span "Good" at bounding box center [25, 121] width 28 height 10
click at [16, 117] on input "Good" at bounding box center [13, 118] width 5 height 5
radio input "true"
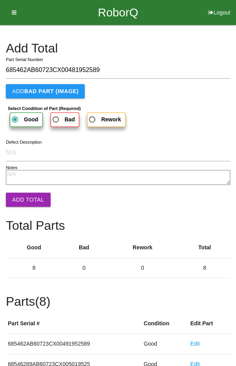
click at [28, 199] on button "Add Total" at bounding box center [28, 200] width 45 height 14
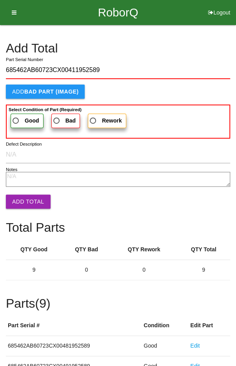
type input "685462AB60723CX00411952589"
click at [18, 118] on span "Good" at bounding box center [25, 121] width 28 height 10
click at [16, 118] on input "Good" at bounding box center [13, 118] width 5 height 5
radio input "true"
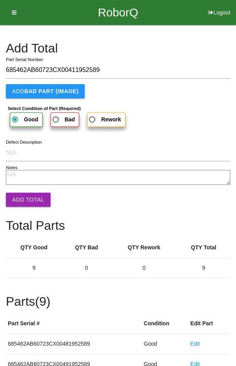
click at [28, 199] on button "Add Total" at bounding box center [28, 200] width 45 height 14
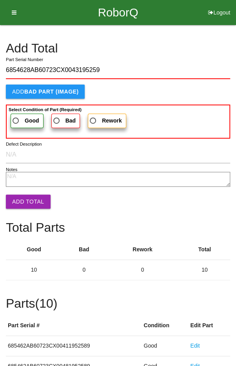
type input "6854628AB60723CX0043195259"
click at [23, 117] on span "Good" at bounding box center [25, 121] width 28 height 10
click at [16, 117] on input "Good" at bounding box center [13, 118] width 5 height 5
radio input "true"
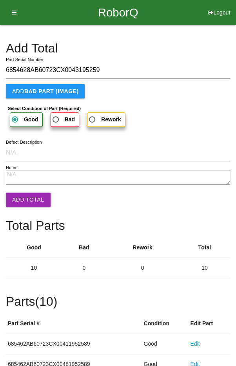
click at [27, 204] on button "Add Total" at bounding box center [28, 200] width 45 height 14
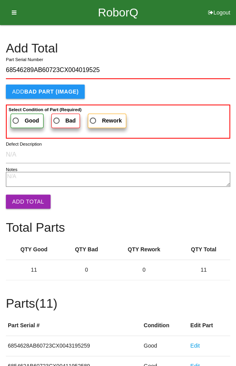
type input "68546289AB60723CX004019525"
click at [25, 122] on b "Good" at bounding box center [32, 120] width 14 height 6
click at [16, 121] on input "Good" at bounding box center [13, 118] width 5 height 5
radio input "true"
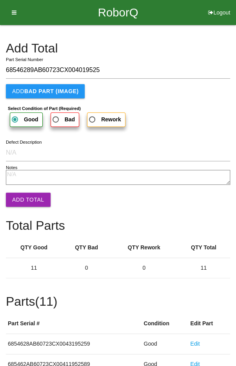
click at [26, 206] on button "Add Total" at bounding box center [28, 200] width 45 height 14
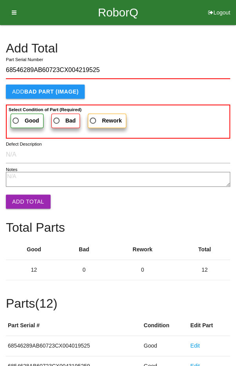
type input "68546289AB60723CX004219525"
click at [22, 124] on span "Good" at bounding box center [25, 121] width 28 height 10
click at [16, 121] on input "Good" at bounding box center [13, 118] width 5 height 5
radio input "true"
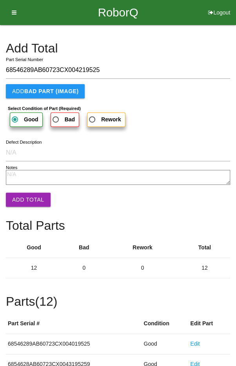
click at [23, 202] on button "Add Total" at bounding box center [28, 200] width 45 height 14
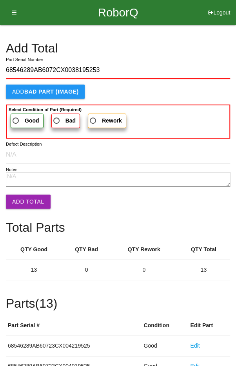
type input "68546289AB6072CX0038195253"
click at [22, 116] on span "Good" at bounding box center [25, 121] width 28 height 10
click at [16, 116] on input "Good" at bounding box center [13, 118] width 5 height 5
radio input "true"
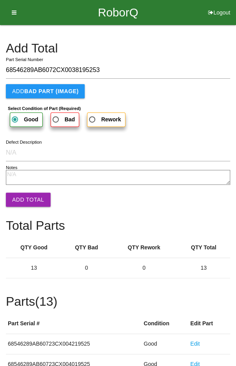
click at [25, 194] on button "Add Total" at bounding box center [28, 200] width 45 height 14
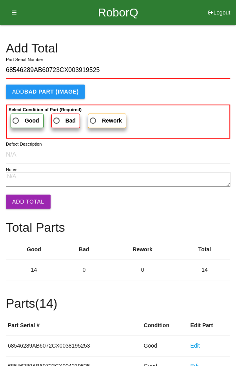
type input "68546289AB60723CX003919525"
click at [21, 117] on span "Good" at bounding box center [25, 121] width 28 height 10
click at [16, 117] on input "Good" at bounding box center [13, 118] width 5 height 5
radio input "true"
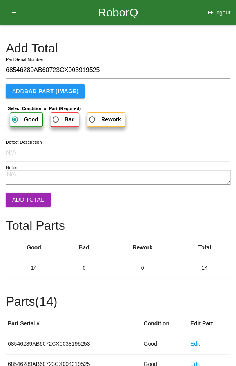
click at [27, 195] on button "Add Total" at bounding box center [28, 200] width 45 height 14
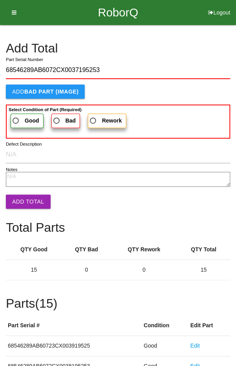
type input "68546289AB6072CX0037195253"
click at [20, 120] on span "Good" at bounding box center [25, 121] width 28 height 10
click at [16, 120] on input "Good" at bounding box center [13, 118] width 5 height 5
radio input "true"
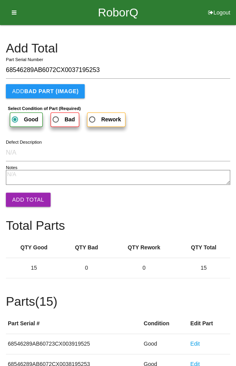
click at [33, 196] on button "Add Total" at bounding box center [28, 200] width 45 height 14
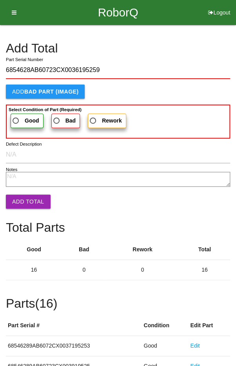
type input "6854628AB60723CX0036195259"
click at [22, 116] on span "Good" at bounding box center [25, 121] width 28 height 10
click at [16, 116] on input "Good" at bounding box center [13, 118] width 5 height 5
radio input "true"
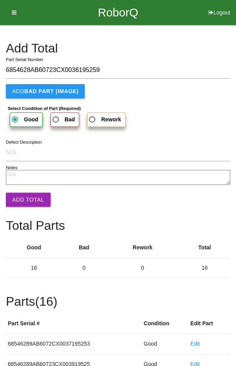
click at [26, 206] on button "Add Total" at bounding box center [28, 200] width 45 height 14
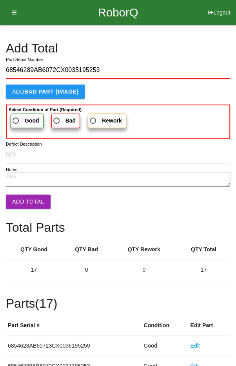
type input "68546289AB6072CX0035195253"
click at [22, 116] on span "Good" at bounding box center [25, 121] width 28 height 10
click at [16, 116] on input "Good" at bounding box center [13, 118] width 5 height 5
radio input "true"
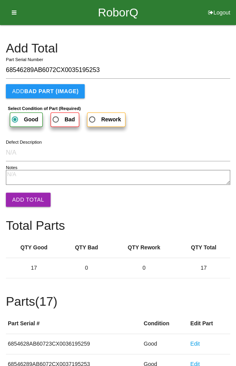
click at [24, 201] on button "Add Total" at bounding box center [28, 200] width 45 height 14
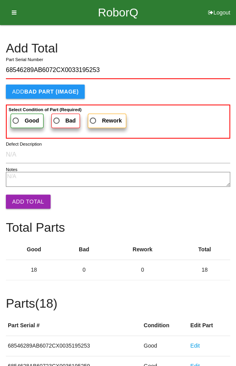
type input "68546289AB6072CX0033195253"
click at [20, 119] on span "Good" at bounding box center [25, 121] width 28 height 10
click at [16, 119] on input "Good" at bounding box center [13, 118] width 5 height 5
radio input "true"
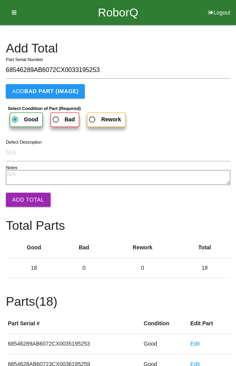
click at [23, 195] on button "Add Total" at bounding box center [28, 200] width 45 height 14
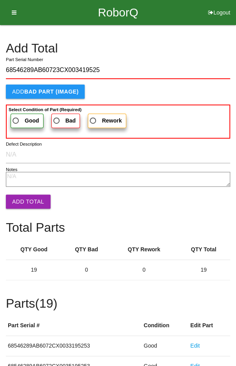
type input "68546289AB60723CX003419525"
click at [21, 120] on span "Good" at bounding box center [25, 121] width 28 height 10
click at [16, 120] on input "Good" at bounding box center [13, 118] width 5 height 5
radio input "true"
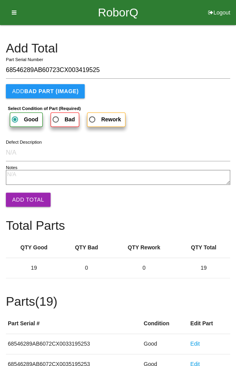
click at [29, 198] on button "Add Total" at bounding box center [28, 200] width 45 height 14
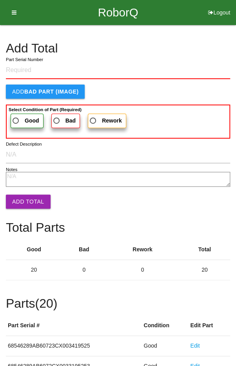
click at [198, 48] on h4 "Add Total" at bounding box center [118, 49] width 224 height 14
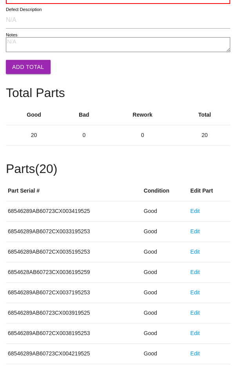
scroll to position [435, 0]
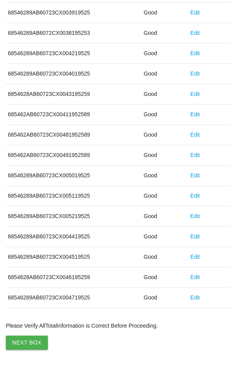
click at [26, 337] on button "Next Box" at bounding box center [27, 343] width 42 height 14
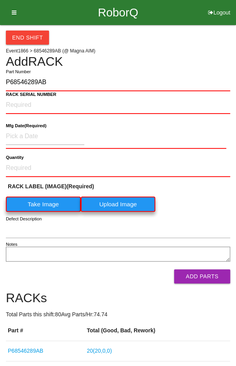
type input "P68546289AB"
click at [29, 101] on NUMBER "RACK SERIAL NUMBER" at bounding box center [118, 105] width 224 height 17
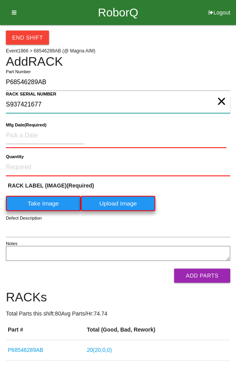
type NUMBER "S937421677"
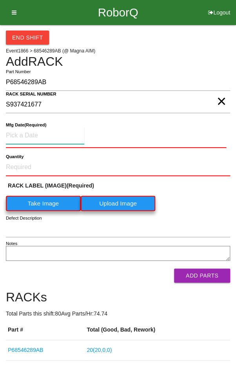
click at [27, 134] on input at bounding box center [45, 135] width 78 height 17
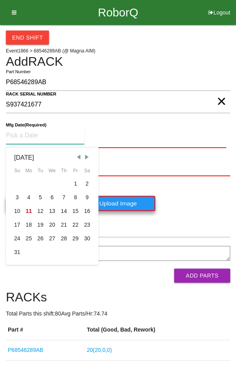
click at [76, 155] on span "Previous Month" at bounding box center [78, 157] width 7 height 7
click at [41, 210] on div "15" at bounding box center [40, 211] width 12 height 14
type input "[DATE]"
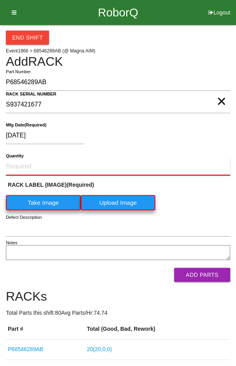
click at [30, 163] on input "Quantity" at bounding box center [118, 166] width 224 height 17
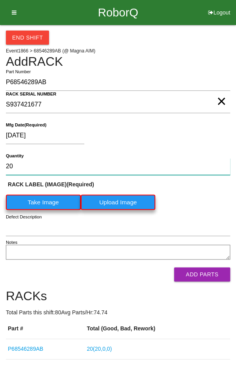
type input "20"
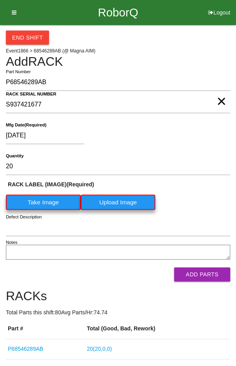
click at [37, 199] on label "Take Image" at bounding box center [43, 202] width 75 height 15
click at [0, 0] on \(IMAGE\) "Take Image" at bounding box center [0, 0] width 0 height 0
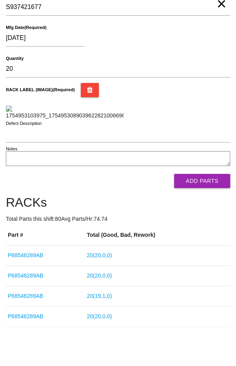
scroll to position [105, 0]
click at [204, 188] on button "Add Parts" at bounding box center [202, 181] width 56 height 14
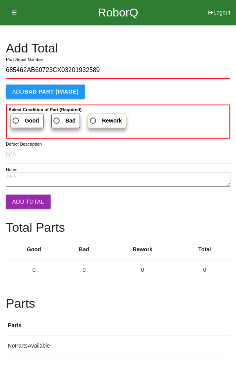
type input "685462AB60723CX03201932589"
click at [19, 117] on span "Good" at bounding box center [25, 121] width 28 height 10
click at [16, 117] on input "Good" at bounding box center [13, 118] width 5 height 5
radio input "true"
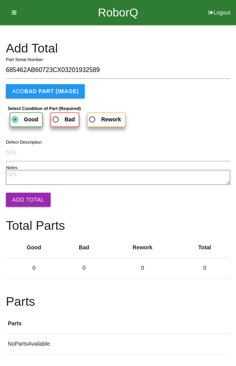
click at [28, 203] on button "Add Total" at bounding box center [28, 200] width 45 height 14
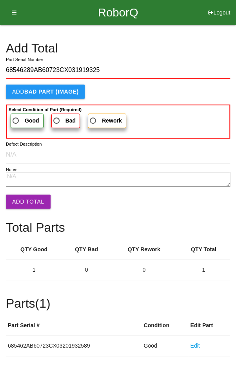
type input "68546289AB60723CX031919325"
click at [19, 115] on label "Good" at bounding box center [27, 121] width 33 height 14
click at [16, 116] on input "Good" at bounding box center [13, 118] width 5 height 5
radio input "true"
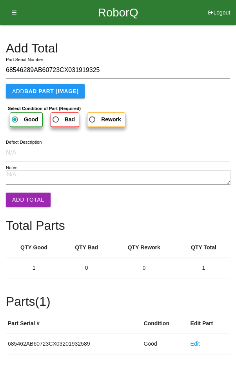
click at [25, 201] on button "Add Total" at bounding box center [28, 200] width 45 height 14
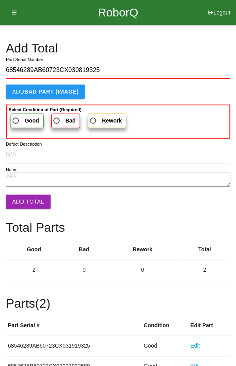
type input "68546289AB60723CX030819325"
click at [20, 117] on span "Good" at bounding box center [25, 121] width 28 height 10
click at [16, 117] on input "Good" at bounding box center [13, 118] width 5 height 5
radio input "true"
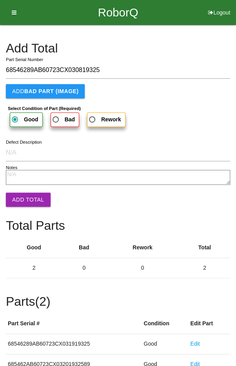
click at [25, 199] on button "Add Total" at bounding box center [28, 200] width 45 height 14
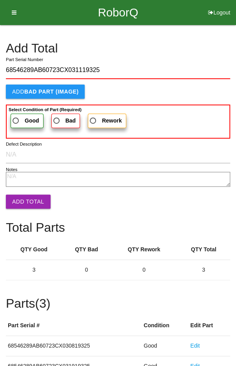
type input "68546289AB60723CX031119325"
click at [21, 117] on span "Good" at bounding box center [25, 121] width 28 height 10
click at [16, 117] on input "Good" at bounding box center [13, 118] width 5 height 5
radio input "true"
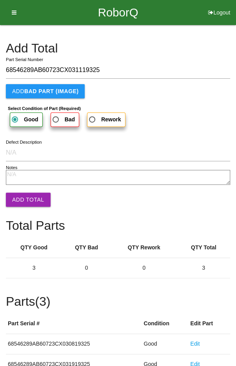
click at [27, 198] on button "Add Total" at bounding box center [28, 200] width 45 height 14
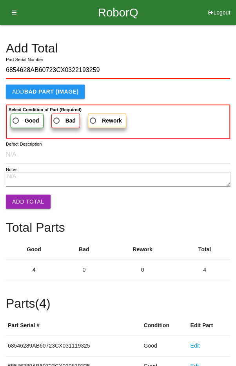
type input "6854628AB60723CX0322193259"
click at [20, 119] on span "Good" at bounding box center [25, 121] width 28 height 10
click at [16, 119] on input "Good" at bounding box center [13, 118] width 5 height 5
radio input "true"
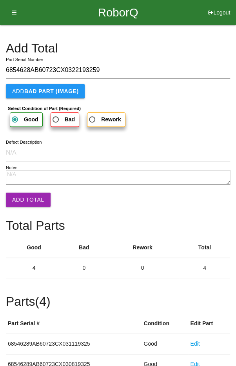
click at [25, 194] on button "Add Total" at bounding box center [28, 200] width 45 height 14
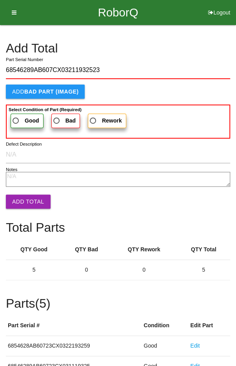
type input "68546289AB607CX03211932523"
click at [18, 117] on span "Good" at bounding box center [25, 121] width 28 height 10
click at [16, 117] on input "Good" at bounding box center [13, 118] width 5 height 5
radio input "true"
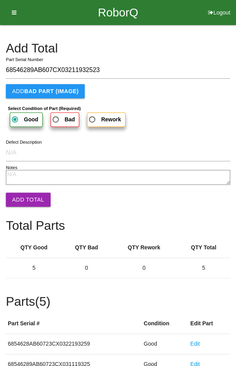
click at [23, 195] on button "Add Total" at bounding box center [28, 200] width 45 height 14
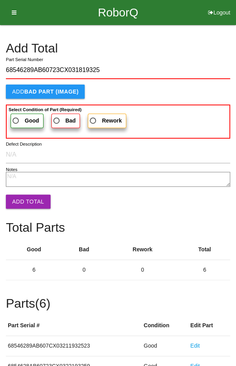
type input "68546289AB60723CX031819325"
click at [19, 119] on span "Good" at bounding box center [25, 121] width 28 height 10
click at [16, 119] on input "Good" at bounding box center [13, 118] width 5 height 5
radio input "true"
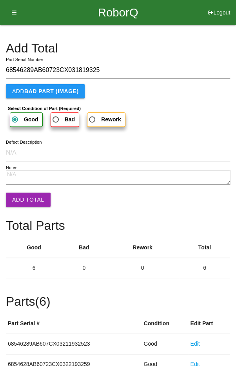
click at [28, 199] on button "Add Total" at bounding box center [28, 200] width 45 height 14
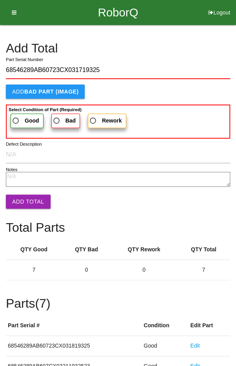
type input "68546289AB60723CX031719325"
click at [20, 117] on span "Good" at bounding box center [25, 121] width 28 height 10
click at [16, 117] on input "Good" at bounding box center [13, 118] width 5 height 5
radio input "true"
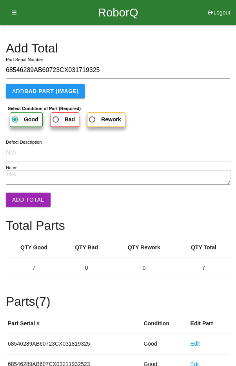
click at [25, 204] on button "Add Total" at bounding box center [28, 200] width 45 height 14
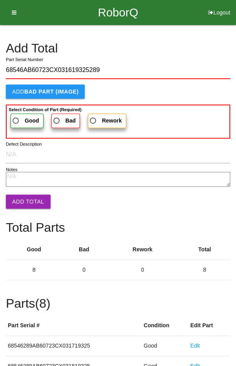
type input "68546AB60723CX031619325289"
click at [21, 117] on span "Good" at bounding box center [25, 121] width 28 height 10
click at [16, 117] on input "Good" at bounding box center [13, 118] width 5 height 5
radio input "true"
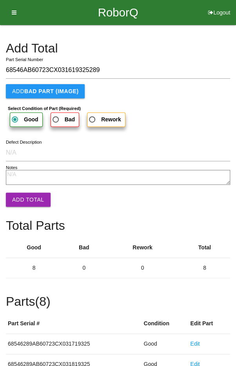
click at [27, 202] on button "Add Total" at bounding box center [28, 200] width 45 height 14
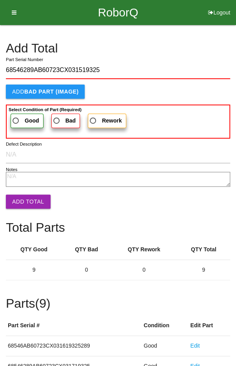
type input "68546289AB60723CX031519325"
click at [25, 120] on b "Good" at bounding box center [32, 120] width 14 height 6
click at [16, 120] on input "Good" at bounding box center [13, 118] width 5 height 5
radio input "true"
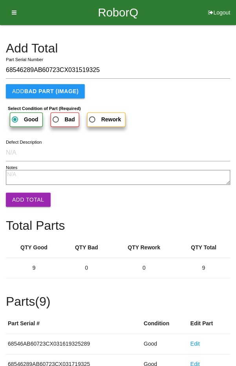
click at [28, 204] on button "Add Total" at bounding box center [28, 200] width 45 height 14
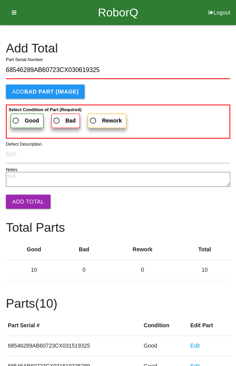
click at [22, 117] on span "Good" at bounding box center [25, 121] width 28 height 10
click at [16, 117] on input "Good" at bounding box center [13, 118] width 5 height 5
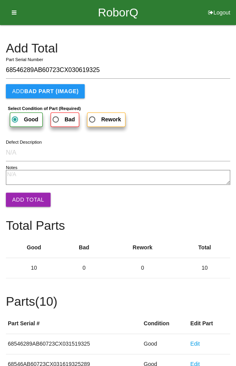
click at [28, 199] on button "Add Total" at bounding box center [28, 200] width 45 height 14
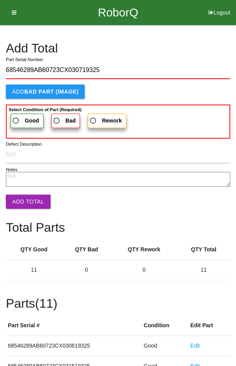
click at [19, 114] on label "Good" at bounding box center [27, 121] width 33 height 14
click at [16, 116] on input "Good" at bounding box center [13, 118] width 5 height 5
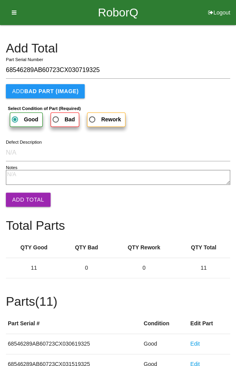
click at [33, 202] on button "Add Total" at bounding box center [28, 200] width 45 height 14
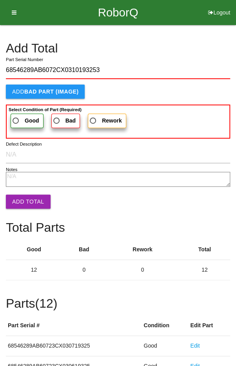
click at [22, 116] on span "Good" at bounding box center [25, 121] width 28 height 10
click at [16, 116] on input "Good" at bounding box center [13, 118] width 5 height 5
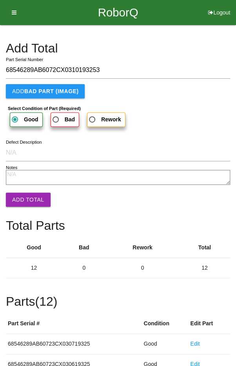
click at [31, 204] on button "Add Total" at bounding box center [28, 200] width 45 height 14
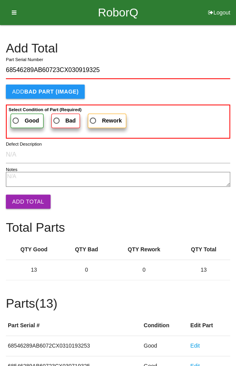
click at [20, 119] on span "Good" at bounding box center [25, 121] width 28 height 10
click at [16, 119] on input "Good" at bounding box center [13, 118] width 5 height 5
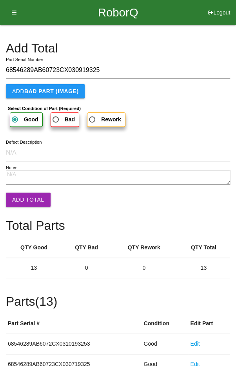
click at [29, 201] on button "Add Total" at bounding box center [28, 200] width 45 height 14
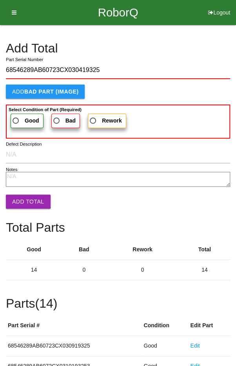
click at [18, 114] on label "Good" at bounding box center [27, 121] width 33 height 14
click at [16, 116] on input "Good" at bounding box center [13, 118] width 5 height 5
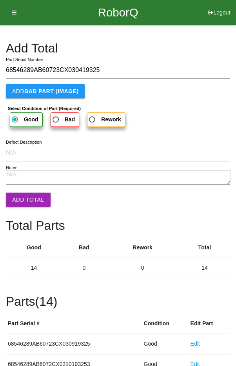
click at [33, 197] on button "Add Total" at bounding box center [28, 200] width 45 height 14
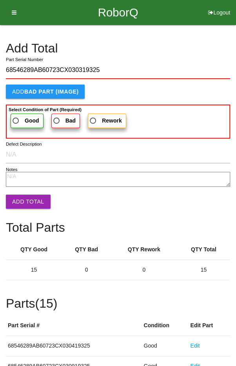
click at [25, 119] on b "Good" at bounding box center [32, 120] width 14 height 6
click at [16, 119] on input "Good" at bounding box center [13, 118] width 5 height 5
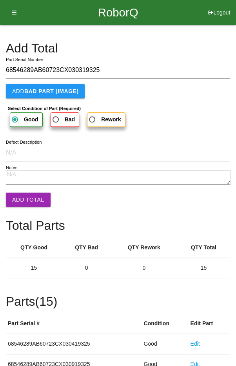
click at [32, 200] on button "Add Total" at bounding box center [28, 200] width 45 height 14
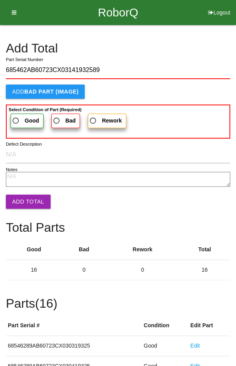
click at [22, 116] on span "Good" at bounding box center [25, 121] width 28 height 10
click at [16, 116] on input "Good" at bounding box center [13, 118] width 5 height 5
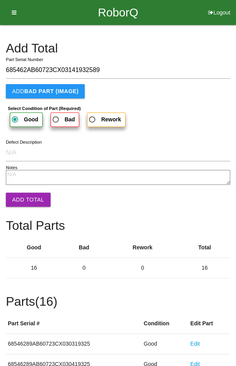
click at [27, 200] on button "Add Total" at bounding box center [28, 200] width 45 height 14
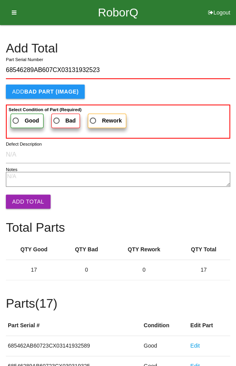
click at [18, 117] on span "Good" at bounding box center [25, 121] width 28 height 10
click at [16, 117] on input "Good" at bounding box center [13, 118] width 5 height 5
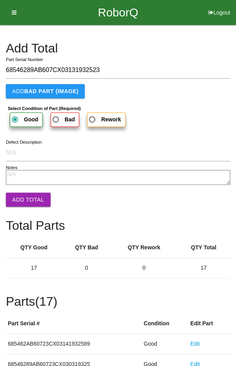
click at [26, 198] on button "Add Total" at bounding box center [28, 200] width 45 height 14
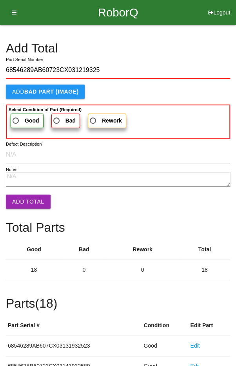
click at [21, 116] on span "Good" at bounding box center [25, 121] width 28 height 10
click at [16, 116] on input "Good" at bounding box center [13, 118] width 5 height 5
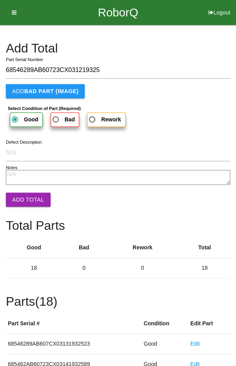
click at [30, 203] on button "Add Total" at bounding box center [28, 200] width 45 height 14
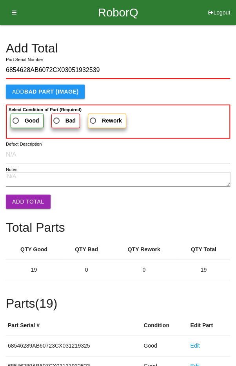
click at [21, 117] on span "Good" at bounding box center [25, 121] width 28 height 10
click at [16, 117] on input "Good" at bounding box center [13, 118] width 5 height 5
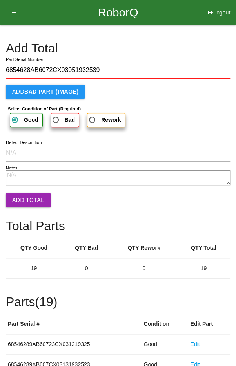
click at [27, 200] on button "Add Total" at bounding box center [28, 200] width 45 height 14
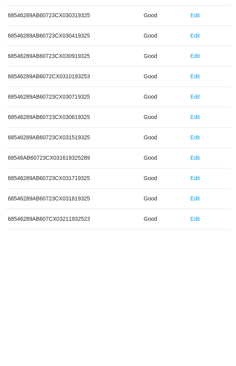
scroll to position [435, 0]
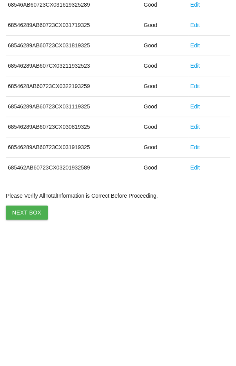
click at [23, 336] on button "Next Box" at bounding box center [27, 343] width 42 height 14
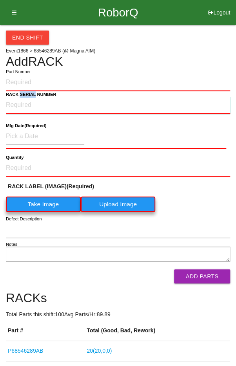
click at [54, 105] on NUMBER "RACK SERIAL NUMBER" at bounding box center [118, 105] width 224 height 17
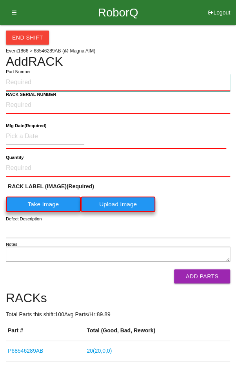
paste input "P68546289AB"
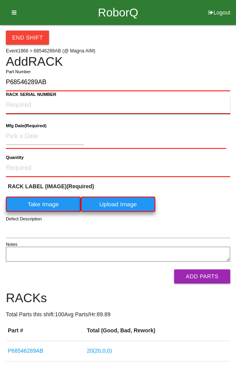
click at [20, 103] on NUMBER "RACK SERIAL NUMBER" at bounding box center [118, 105] width 224 height 17
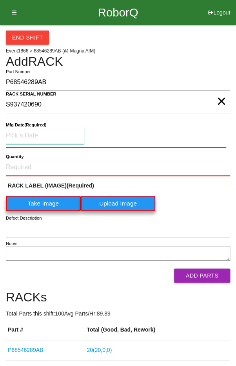
click at [31, 133] on input at bounding box center [45, 135] width 78 height 17
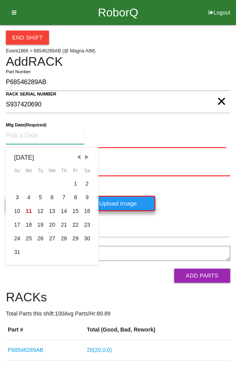
click at [77, 156] on span "Previous Month" at bounding box center [78, 157] width 7 height 7
click at [38, 211] on div "15" at bounding box center [40, 211] width 12 height 14
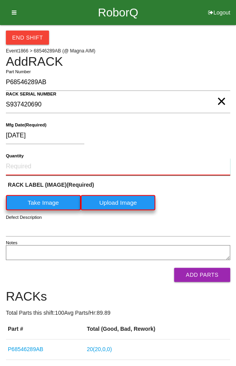
click at [30, 164] on input "Quantity" at bounding box center [118, 166] width 224 height 17
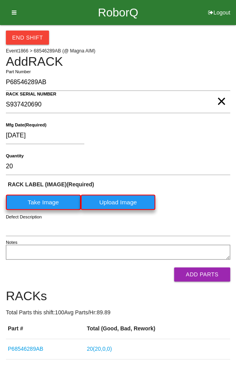
click at [29, 202] on label "Take Image" at bounding box center [43, 202] width 75 height 15
click at [0, 0] on \(IMAGE\) "Take Image" at bounding box center [0, 0] width 0 height 0
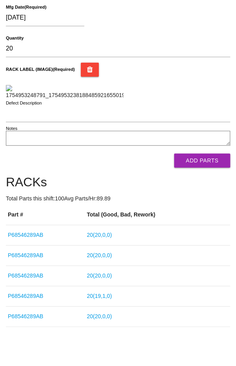
scroll to position [138, 0]
click at [209, 168] on button "Add Parts" at bounding box center [202, 161] width 56 height 14
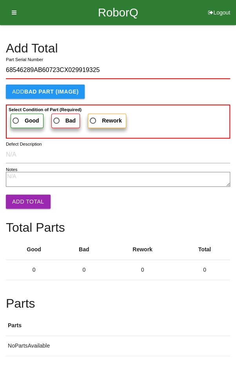
click at [19, 117] on span "Good" at bounding box center [25, 121] width 28 height 10
click at [16, 117] on input "Good" at bounding box center [13, 118] width 5 height 5
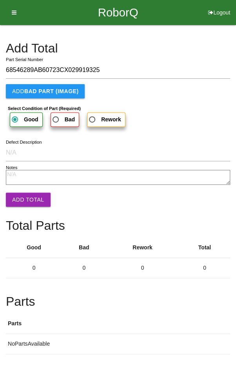
click at [25, 193] on button "Add Total" at bounding box center [28, 200] width 45 height 14
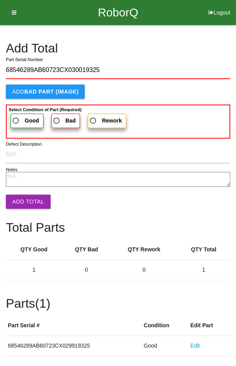
click at [15, 119] on span "Good" at bounding box center [25, 121] width 28 height 10
click at [15, 119] on input "Good" at bounding box center [13, 118] width 5 height 5
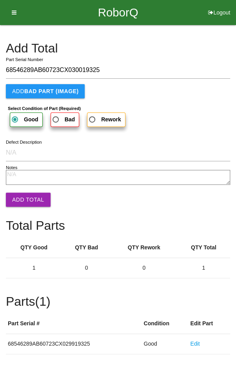
click at [23, 201] on button "Add Total" at bounding box center [28, 200] width 45 height 14
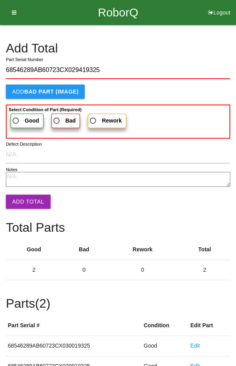
click at [18, 121] on span "Good" at bounding box center [25, 121] width 28 height 10
click at [16, 121] on input "Good" at bounding box center [13, 118] width 5 height 5
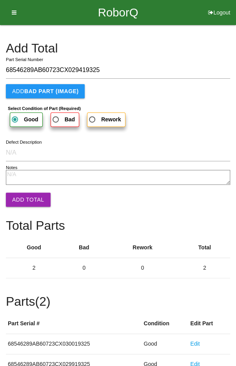
click at [18, 199] on button "Add Total" at bounding box center [28, 200] width 45 height 14
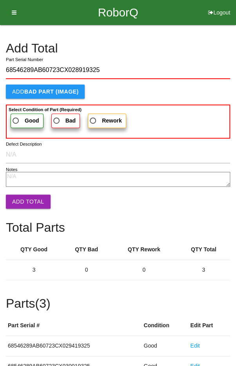
click at [20, 119] on span "Good" at bounding box center [25, 121] width 28 height 10
click at [16, 119] on input "Good" at bounding box center [13, 118] width 5 height 5
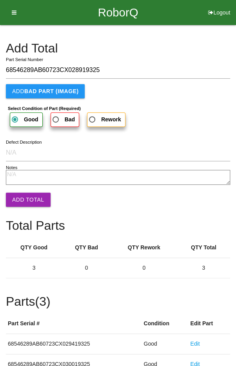
click at [25, 195] on button "Add Total" at bounding box center [28, 200] width 45 height 14
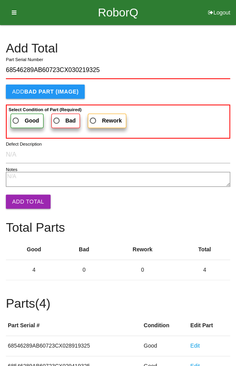
click at [21, 117] on span "Good" at bounding box center [25, 121] width 28 height 10
click at [16, 117] on input "Good" at bounding box center [13, 118] width 5 height 5
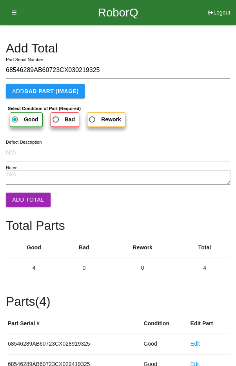
click at [22, 197] on button "Add Total" at bounding box center [28, 200] width 45 height 14
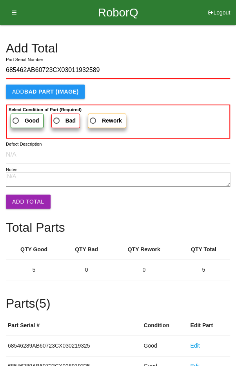
click at [20, 116] on span "Good" at bounding box center [25, 121] width 28 height 10
click at [16, 116] on input "Good" at bounding box center [13, 118] width 5 height 5
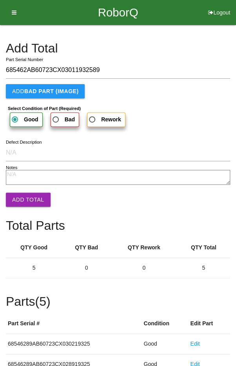
click at [23, 198] on button "Add Total" at bounding box center [28, 200] width 45 height 14
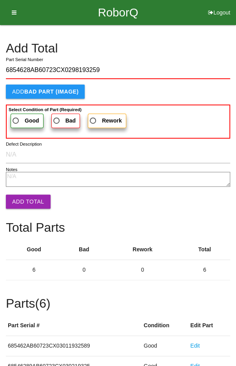
click at [18, 117] on span "Good" at bounding box center [25, 121] width 28 height 10
click at [16, 117] on input "Good" at bounding box center [13, 118] width 5 height 5
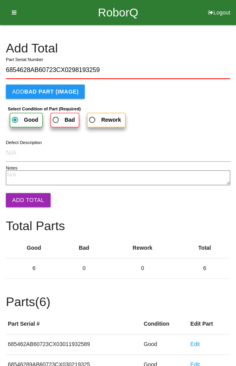
click at [23, 201] on button "Add Total" at bounding box center [28, 200] width 45 height 14
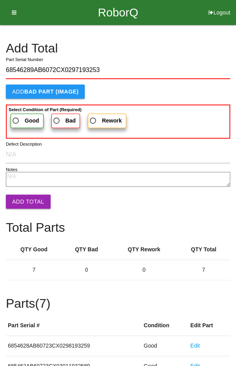
click at [18, 117] on span "Good" at bounding box center [25, 121] width 28 height 10
click at [16, 117] on input "Good" at bounding box center [13, 118] width 5 height 5
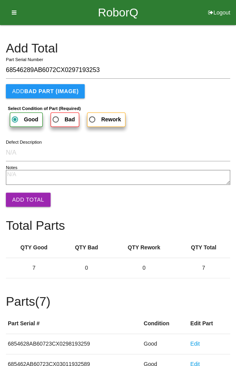
click at [27, 193] on button "Add Total" at bounding box center [28, 200] width 45 height 14
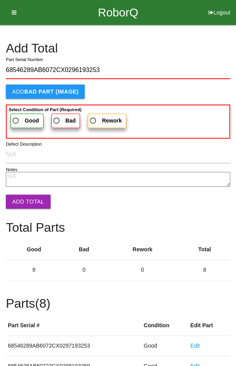
click at [21, 118] on span "Good" at bounding box center [25, 121] width 28 height 10
click at [16, 118] on input "Good" at bounding box center [13, 118] width 5 height 5
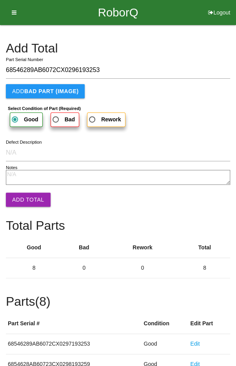
click at [25, 200] on button "Add Total" at bounding box center [28, 200] width 45 height 14
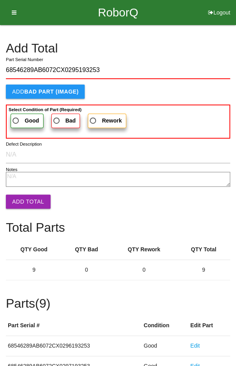
click at [23, 121] on span "Good" at bounding box center [25, 121] width 28 height 10
click at [16, 121] on input "Good" at bounding box center [13, 118] width 5 height 5
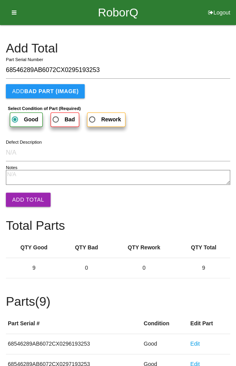
click at [27, 201] on button "Add Total" at bounding box center [28, 200] width 45 height 14
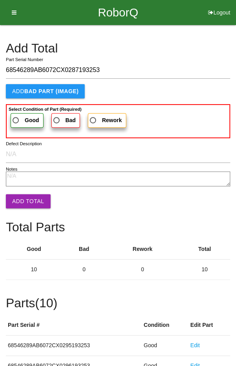
click at [16, 116] on span "Good" at bounding box center [25, 121] width 28 height 10
click at [16, 116] on input "Good" at bounding box center [13, 118] width 5 height 5
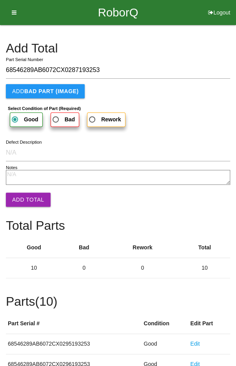
click at [27, 204] on button "Add Total" at bounding box center [28, 200] width 45 height 14
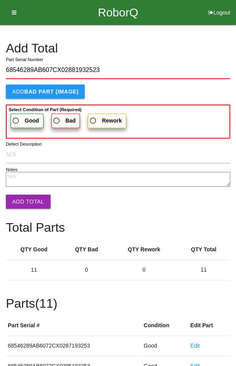
click at [25, 120] on b "Good" at bounding box center [32, 120] width 14 height 6
click at [16, 120] on input "Good" at bounding box center [13, 118] width 5 height 5
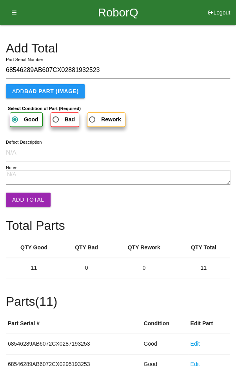
click at [31, 204] on button "Add Total" at bounding box center [28, 200] width 45 height 14
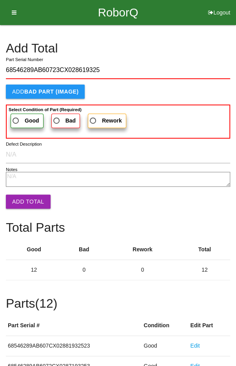
click at [19, 116] on span "Good" at bounding box center [25, 121] width 28 height 10
click at [16, 116] on input "Good" at bounding box center [13, 118] width 5 height 5
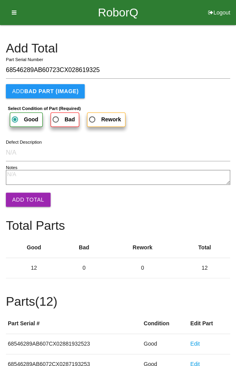
click at [23, 202] on button "Add Total" at bounding box center [28, 200] width 45 height 14
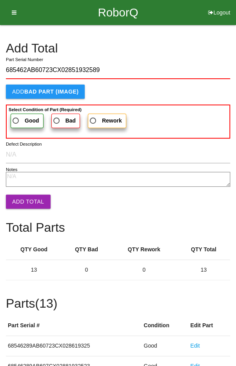
click at [18, 119] on span "Good" at bounding box center [25, 121] width 28 height 10
click at [16, 119] on input "Good" at bounding box center [13, 118] width 5 height 5
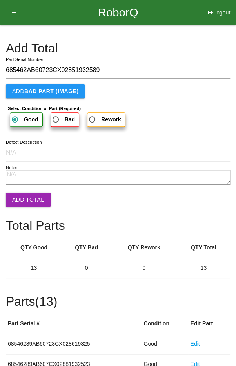
click at [22, 194] on button "Add Total" at bounding box center [28, 200] width 45 height 14
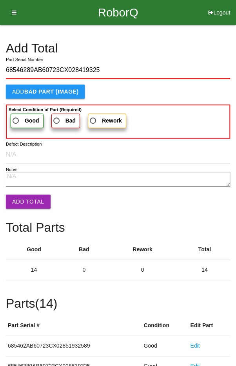
click at [21, 120] on span "Good" at bounding box center [25, 121] width 28 height 10
click at [16, 120] on input "Good" at bounding box center [13, 118] width 5 height 5
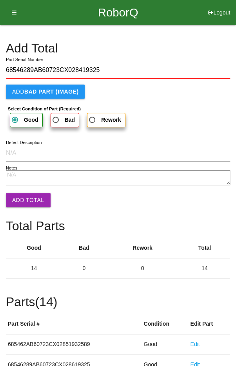
click at [22, 196] on button "Add Total" at bounding box center [28, 200] width 45 height 14
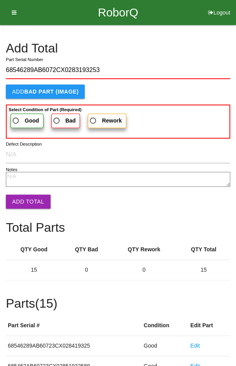
click at [20, 116] on span "Good" at bounding box center [25, 121] width 28 height 10
click at [16, 116] on input "Good" at bounding box center [13, 118] width 5 height 5
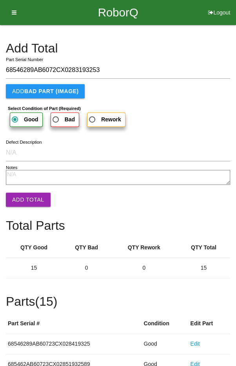
click at [20, 201] on button "Add Total" at bounding box center [28, 200] width 45 height 14
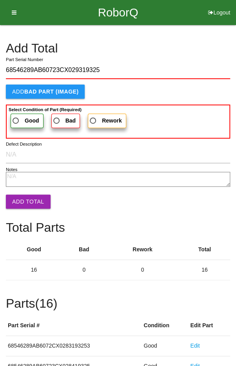
click at [19, 119] on span "Good" at bounding box center [25, 121] width 28 height 10
click at [16, 119] on input "Good" at bounding box center [13, 118] width 5 height 5
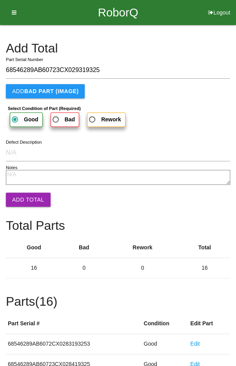
click at [20, 199] on button "Add Total" at bounding box center [28, 200] width 45 height 14
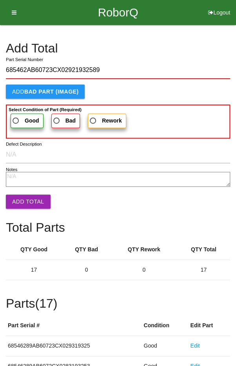
click at [25, 118] on b "Good" at bounding box center [32, 120] width 14 height 6
click at [16, 118] on input "Good" at bounding box center [13, 118] width 5 height 5
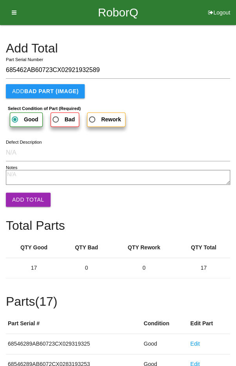
click at [29, 202] on button "Add Total" at bounding box center [28, 200] width 45 height 14
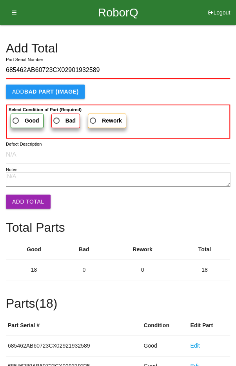
click at [23, 117] on span "Good" at bounding box center [25, 121] width 28 height 10
click at [16, 117] on input "Good" at bounding box center [13, 118] width 5 height 5
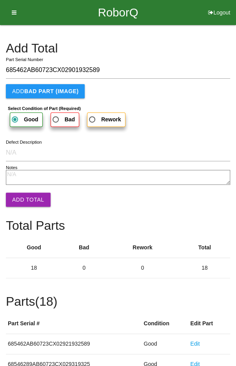
click at [28, 202] on button "Add Total" at bounding box center [28, 200] width 45 height 14
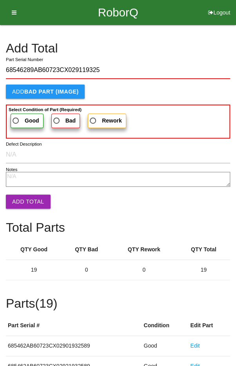
click at [20, 119] on span "Good" at bounding box center [25, 121] width 28 height 10
click at [16, 119] on input "Good" at bounding box center [13, 118] width 5 height 5
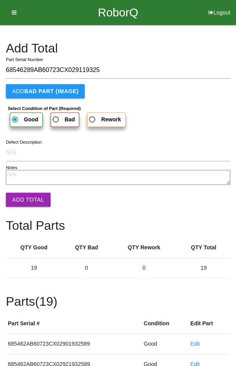
click at [25, 204] on button "Add Total" at bounding box center [28, 200] width 45 height 14
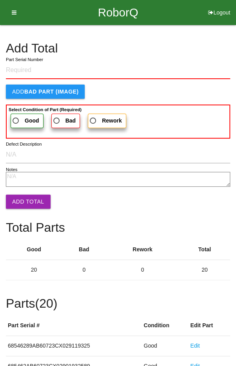
click at [201, 63] on input "Part Serial Number" at bounding box center [118, 70] width 224 height 17
click at [205, 42] on h4 "Add Total" at bounding box center [118, 49] width 224 height 14
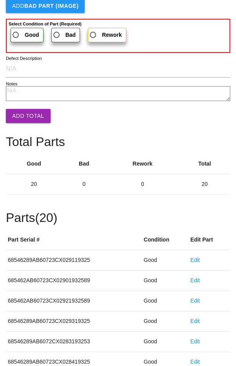
scroll to position [435, 0]
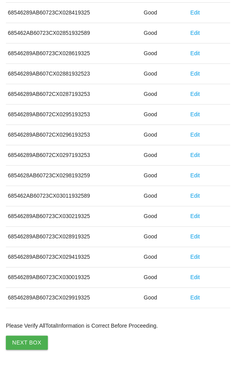
click at [21, 339] on button "Next Box" at bounding box center [27, 343] width 42 height 14
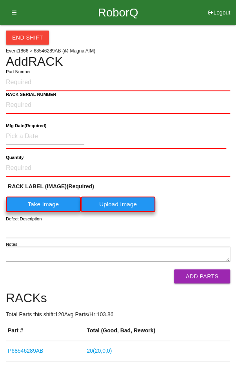
click at [23, 85] on input "Part Number" at bounding box center [118, 82] width 224 height 17
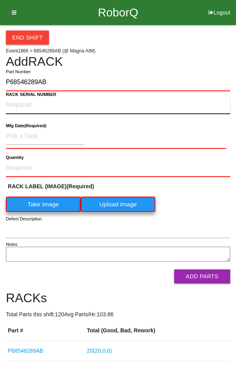
click at [25, 104] on NUMBER "RACK SERIAL NUMBER" at bounding box center [118, 105] width 224 height 17
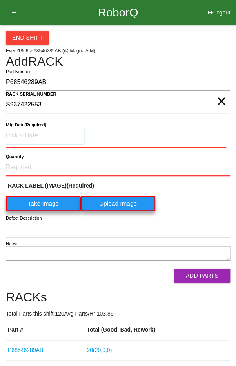
click at [31, 137] on input at bounding box center [45, 135] width 78 height 17
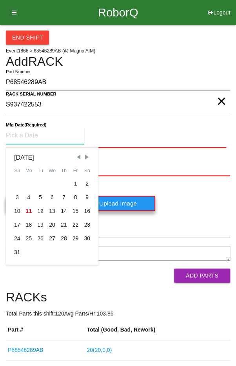
click at [75, 154] on span "Previous Month" at bounding box center [78, 157] width 7 height 7
click at [37, 210] on div "15" at bounding box center [40, 211] width 12 height 14
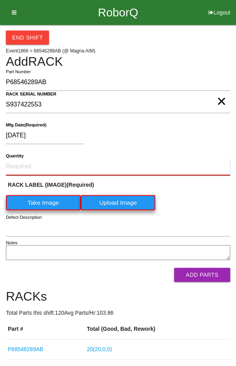
click at [33, 164] on input "Quantity" at bounding box center [118, 166] width 224 height 17
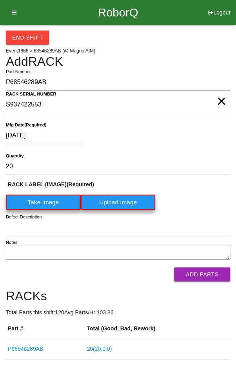
click at [29, 199] on label "Take Image" at bounding box center [43, 202] width 75 height 15
click at [0, 0] on \(IMAGE\) "Take Image" at bounding box center [0, 0] width 0 height 0
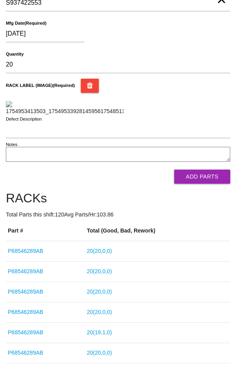
scroll to position [108, 0]
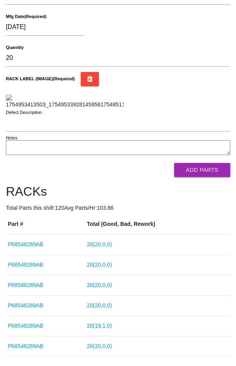
click at [207, 177] on button "Add Parts" at bounding box center [202, 170] width 56 height 14
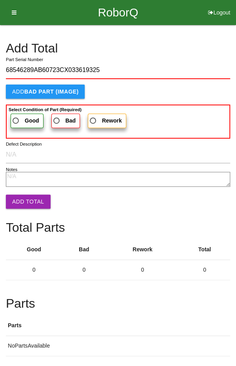
click at [22, 117] on span "Good" at bounding box center [25, 121] width 28 height 10
click at [16, 117] on input "Good" at bounding box center [13, 118] width 5 height 5
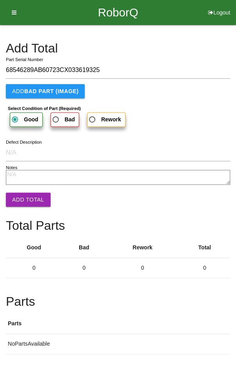
click at [24, 205] on button "Add Total" at bounding box center [28, 200] width 45 height 14
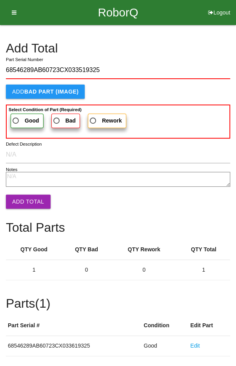
click at [26, 119] on b "Good" at bounding box center [32, 120] width 14 height 6
click at [16, 119] on input "Good" at bounding box center [13, 118] width 5 height 5
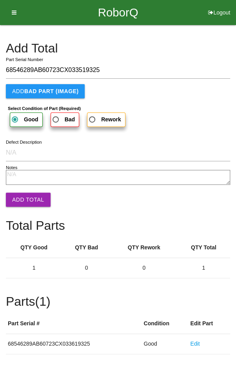
click at [29, 204] on button "Add Total" at bounding box center [28, 200] width 45 height 14
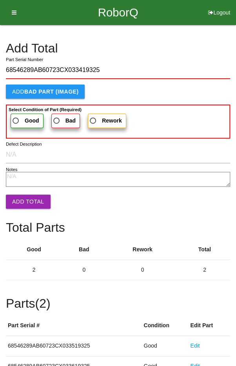
click at [21, 116] on span "Good" at bounding box center [25, 121] width 28 height 10
click at [16, 116] on input "Good" at bounding box center [13, 118] width 5 height 5
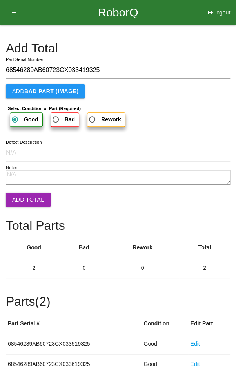
click at [27, 200] on button "Add Total" at bounding box center [28, 200] width 45 height 14
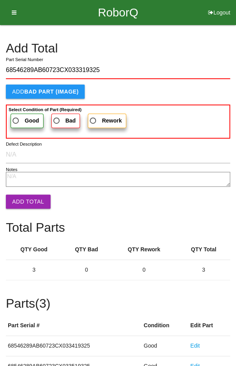
click at [22, 115] on label "Good" at bounding box center [27, 121] width 33 height 14
click at [16, 116] on input "Good" at bounding box center [13, 118] width 5 height 5
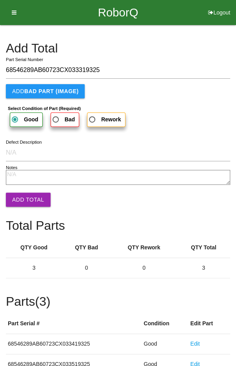
click at [29, 200] on button "Add Total" at bounding box center [28, 200] width 45 height 14
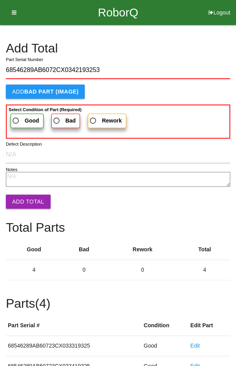
click at [21, 117] on span "Good" at bounding box center [25, 121] width 28 height 10
click at [16, 117] on input "Good" at bounding box center [13, 118] width 5 height 5
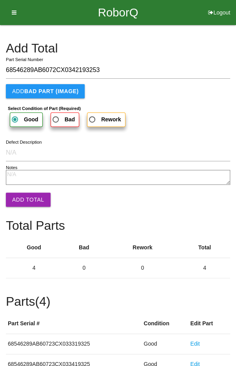
click at [23, 200] on button "Add Total" at bounding box center [28, 200] width 45 height 14
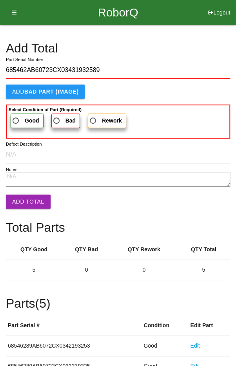
click at [17, 116] on span "Good" at bounding box center [25, 121] width 28 height 10
click at [16, 116] on input "Good" at bounding box center [13, 118] width 5 height 5
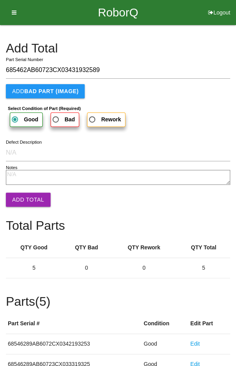
click at [25, 199] on button "Add Total" at bounding box center [28, 200] width 45 height 14
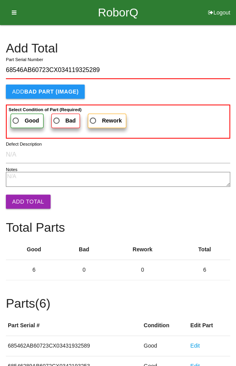
click at [23, 118] on span "Good" at bounding box center [25, 121] width 28 height 10
click at [16, 118] on input "Good" at bounding box center [13, 118] width 5 height 5
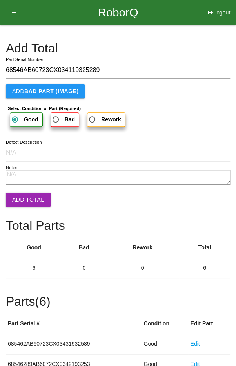
click at [27, 200] on button "Add Total" at bounding box center [28, 200] width 45 height 14
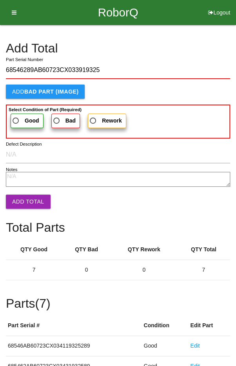
click at [18, 114] on label "Good" at bounding box center [27, 121] width 33 height 14
click at [16, 116] on input "Good" at bounding box center [13, 118] width 5 height 5
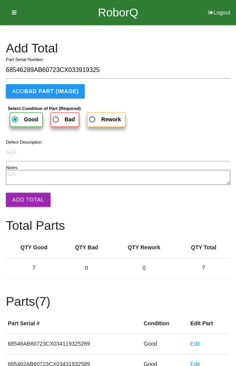
click at [25, 201] on button "Add Total" at bounding box center [28, 200] width 45 height 14
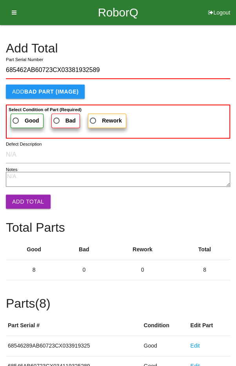
click at [25, 120] on b "Good" at bounding box center [32, 120] width 14 height 6
click at [16, 120] on input "Good" at bounding box center [13, 118] width 5 height 5
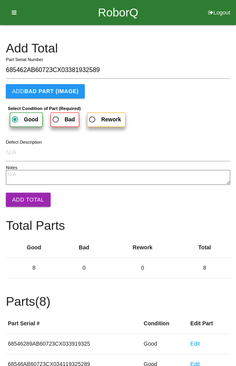
click at [25, 197] on button "Add Total" at bounding box center [28, 200] width 45 height 14
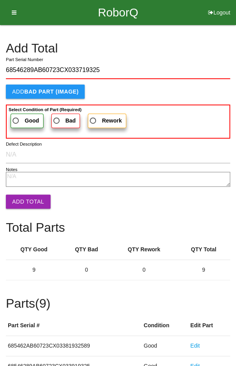
click at [20, 117] on span "Good" at bounding box center [25, 121] width 28 height 10
click at [16, 117] on input "Good" at bounding box center [13, 118] width 5 height 5
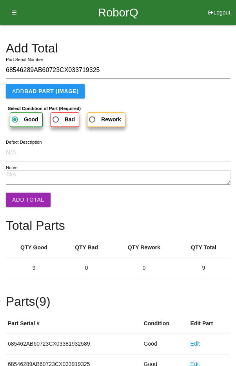
click at [28, 199] on button "Add Total" at bounding box center [28, 200] width 45 height 14
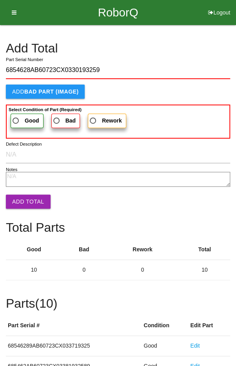
click at [26, 120] on b "Good" at bounding box center [32, 120] width 14 height 6
click at [16, 120] on input "Good" at bounding box center [13, 118] width 5 height 5
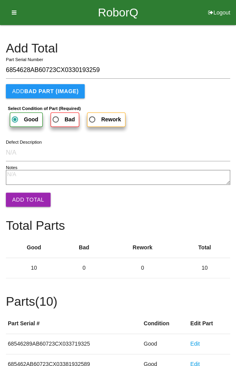
click at [34, 204] on button "Add Total" at bounding box center [28, 200] width 45 height 14
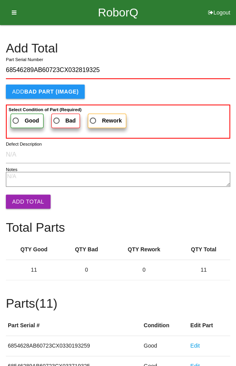
click at [25, 121] on b "Good" at bounding box center [32, 120] width 14 height 6
click at [16, 121] on input "Good" at bounding box center [13, 118] width 5 height 5
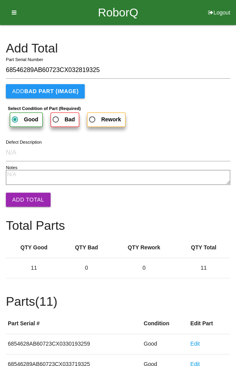
click at [28, 203] on button "Add Total" at bounding box center [28, 200] width 45 height 14
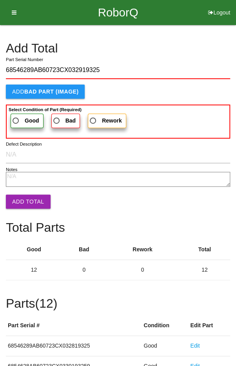
click at [21, 120] on span "Good" at bounding box center [25, 121] width 28 height 10
click at [16, 120] on input "Good" at bounding box center [13, 118] width 5 height 5
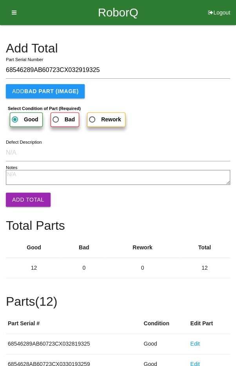
click at [25, 197] on button "Add Total" at bounding box center [28, 200] width 45 height 14
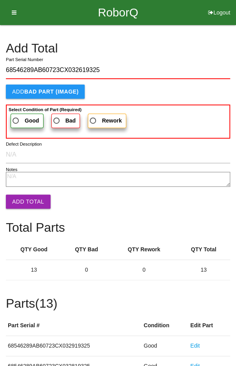
click at [22, 119] on span "Good" at bounding box center [25, 121] width 28 height 10
click at [16, 119] on input "Good" at bounding box center [13, 118] width 5 height 5
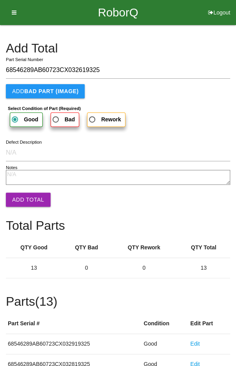
click at [23, 195] on button "Add Total" at bounding box center [28, 200] width 45 height 14
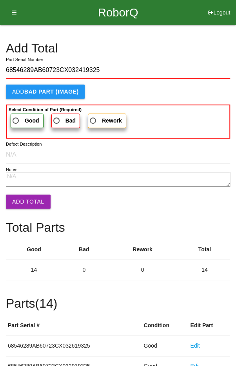
click at [18, 114] on label "Good" at bounding box center [27, 121] width 33 height 14
click at [16, 116] on input "Good" at bounding box center [13, 118] width 5 height 5
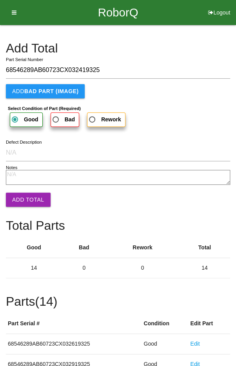
click at [20, 196] on button "Add Total" at bounding box center [28, 200] width 45 height 14
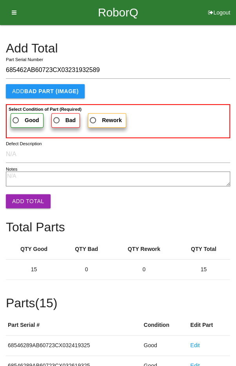
click at [23, 121] on span "Good" at bounding box center [25, 121] width 28 height 10
click at [16, 121] on input "Good" at bounding box center [13, 118] width 5 height 5
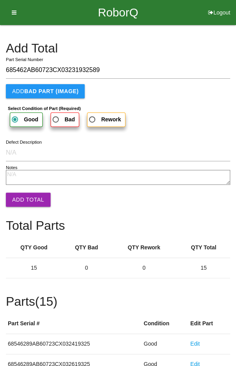
click at [22, 198] on button "Add Total" at bounding box center [28, 200] width 45 height 14
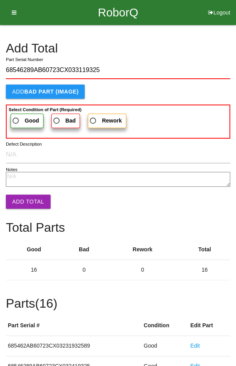
click at [21, 119] on span "Good" at bounding box center [25, 121] width 28 height 10
click at [16, 119] on input "Good" at bounding box center [13, 118] width 5 height 5
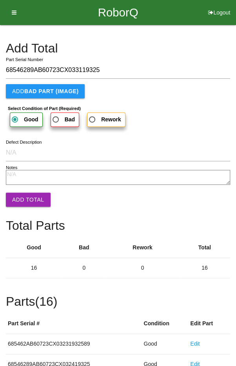
click at [21, 201] on button "Add Total" at bounding box center [28, 200] width 45 height 14
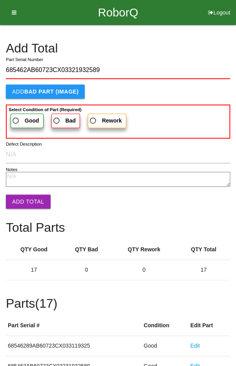
click at [25, 117] on b "Good" at bounding box center [32, 120] width 14 height 6
click at [16, 117] on input "Good" at bounding box center [13, 118] width 5 height 5
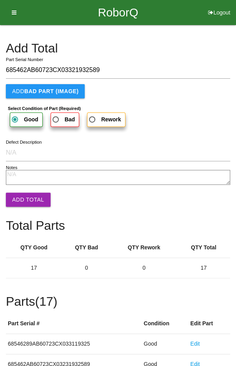
click at [24, 201] on button "Add Total" at bounding box center [28, 200] width 45 height 14
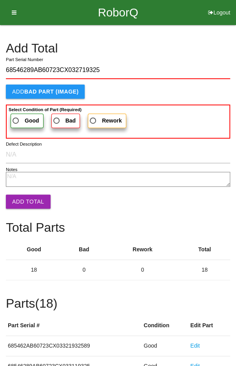
click at [23, 115] on label "Good" at bounding box center [27, 121] width 33 height 14
click at [16, 116] on input "Good" at bounding box center [13, 118] width 5 height 5
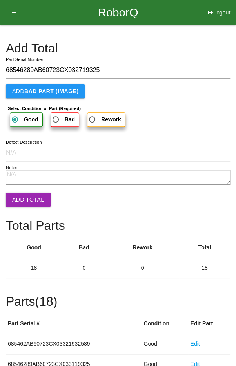
click at [25, 199] on button "Add Total" at bounding box center [28, 200] width 45 height 14
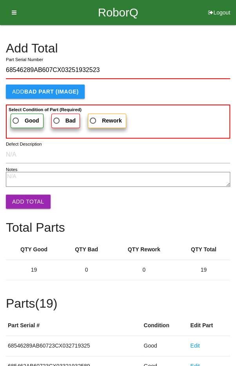
click at [22, 116] on span "Good" at bounding box center [25, 121] width 28 height 10
click at [16, 116] on input "Good" at bounding box center [13, 118] width 5 height 5
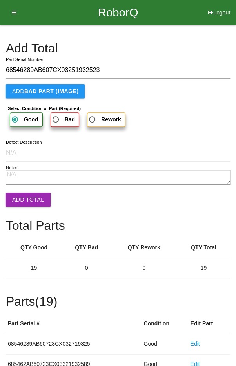
click at [27, 201] on button "Add Total" at bounding box center [28, 200] width 45 height 14
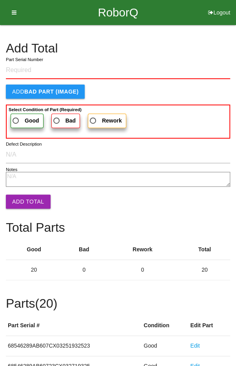
click at [199, 47] on h4 "Add Total" at bounding box center [118, 49] width 224 height 14
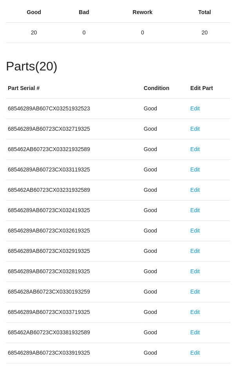
scroll to position [435, 0]
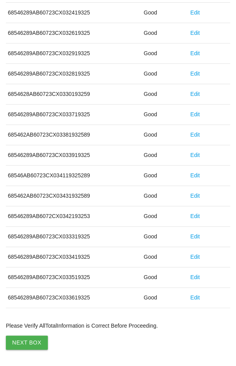
click at [23, 341] on button "Next Box" at bounding box center [27, 343] width 42 height 14
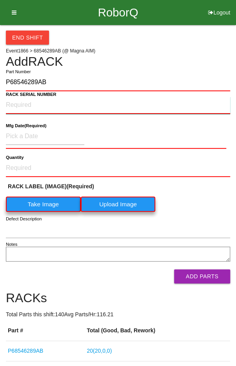
click at [30, 106] on NUMBER "RACK SERIAL NUMBER" at bounding box center [118, 105] width 224 height 17
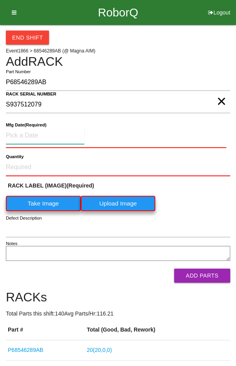
click at [31, 133] on input at bounding box center [45, 135] width 78 height 17
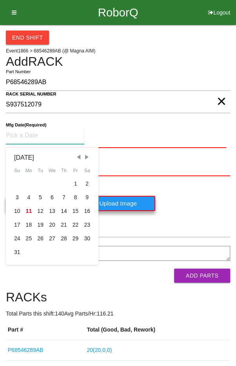
click at [71, 150] on div "[DATE] Su Mo Tu We Th Fr Sa 1 2 3 4 5 6 7 8 9 10 11 12 13 14 15 16 17 18 19 20 …" at bounding box center [52, 203] width 92 height 112
click at [77, 157] on span "Previous Month" at bounding box center [78, 157] width 7 height 7
click at [42, 211] on div "15" at bounding box center [40, 211] width 12 height 14
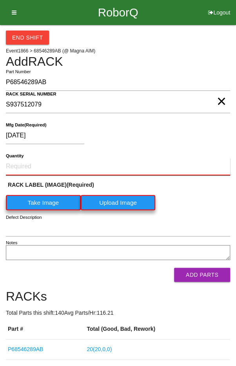
click at [30, 166] on input "Quantity" at bounding box center [118, 166] width 224 height 17
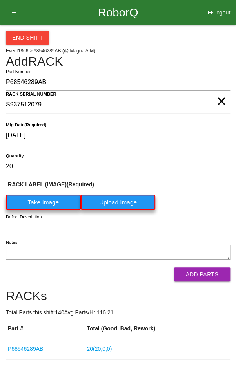
click at [28, 195] on label "Take Image" at bounding box center [43, 202] width 75 height 15
click at [0, 0] on \(IMAGE\) "Take Image" at bounding box center [0, 0] width 0 height 0
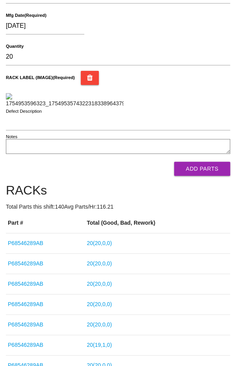
scroll to position [112, 0]
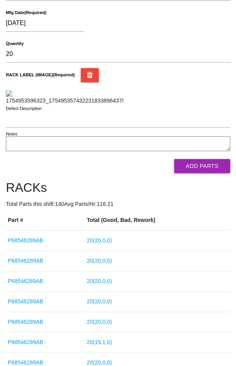
click at [214, 173] on button "Add Parts" at bounding box center [202, 166] width 56 height 14
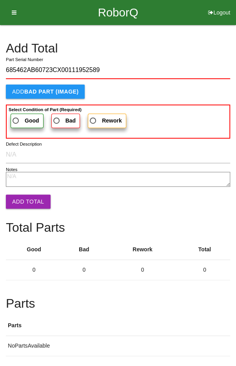
click at [18, 110] on b "Select Condition of Part (Required)" at bounding box center [45, 109] width 73 height 5
click at [16, 116] on input "Good" at bounding box center [13, 118] width 5 height 5
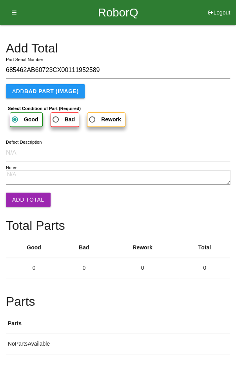
click at [23, 201] on button "Add Total" at bounding box center [28, 200] width 45 height 14
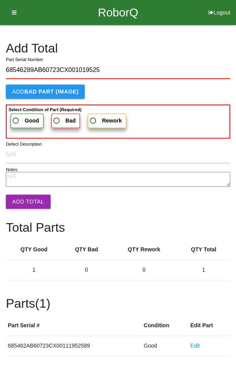
click at [16, 119] on span "Good" at bounding box center [25, 121] width 28 height 10
click at [16, 119] on input "Good" at bounding box center [13, 118] width 5 height 5
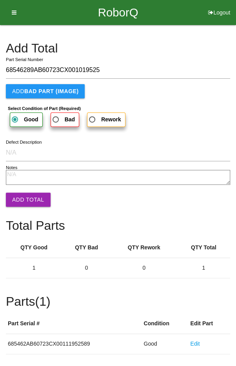
click at [23, 206] on button "Add Total" at bounding box center [28, 200] width 45 height 14
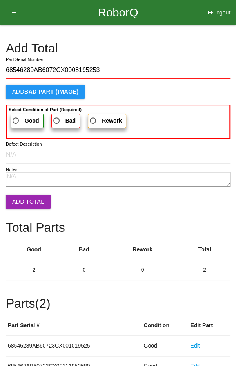
click at [19, 116] on span "Good" at bounding box center [25, 121] width 28 height 10
click at [16, 116] on input "Good" at bounding box center [13, 118] width 5 height 5
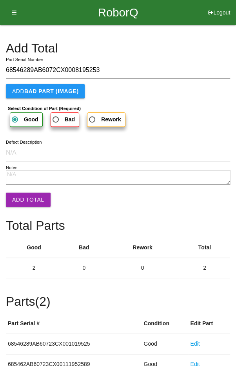
click at [24, 193] on button "Add Total" at bounding box center [28, 200] width 45 height 14
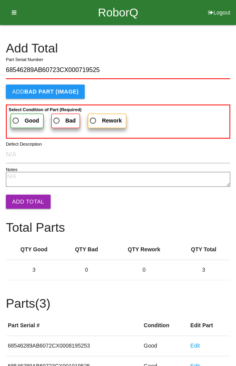
click at [19, 118] on span "Good" at bounding box center [25, 121] width 28 height 10
click at [16, 118] on input "Good" at bounding box center [13, 118] width 5 height 5
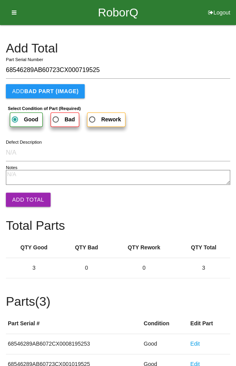
click at [29, 199] on button "Add Total" at bounding box center [28, 200] width 45 height 14
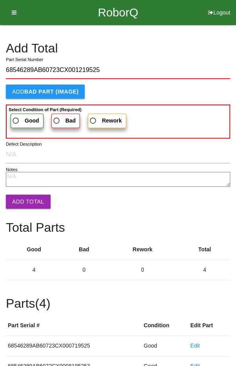
click at [23, 119] on span "Good" at bounding box center [25, 121] width 28 height 10
click at [16, 119] on input "Good" at bounding box center [13, 118] width 5 height 5
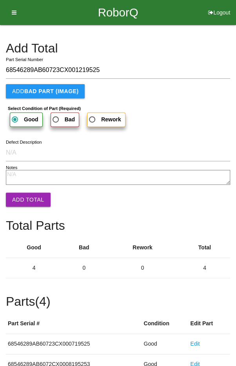
click at [25, 199] on button "Add Total" at bounding box center [28, 200] width 45 height 14
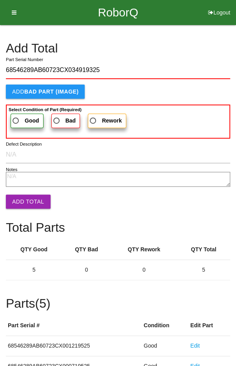
click at [20, 117] on span "Good" at bounding box center [25, 121] width 28 height 10
click at [16, 117] on input "Good" at bounding box center [13, 118] width 5 height 5
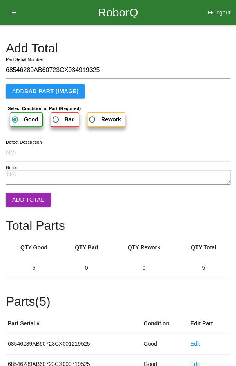
click at [24, 195] on button "Add Total" at bounding box center [28, 200] width 45 height 14
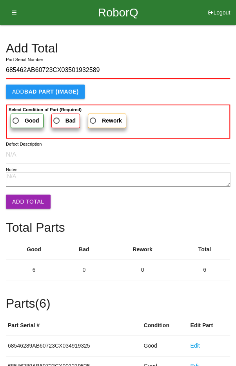
click at [21, 117] on span "Good" at bounding box center [25, 121] width 28 height 10
click at [16, 117] on input "Good" at bounding box center [13, 118] width 5 height 5
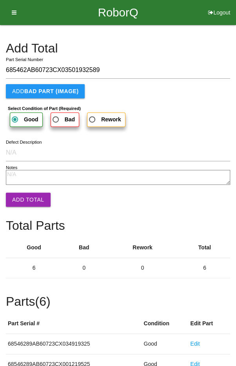
click at [25, 200] on button "Add Total" at bounding box center [28, 200] width 45 height 14
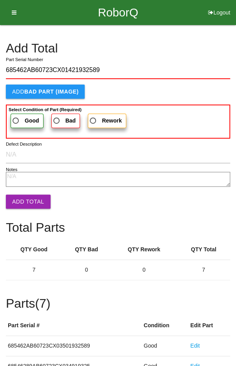
click at [19, 118] on span "Good" at bounding box center [25, 121] width 28 height 10
click at [16, 118] on input "Good" at bounding box center [13, 118] width 5 height 5
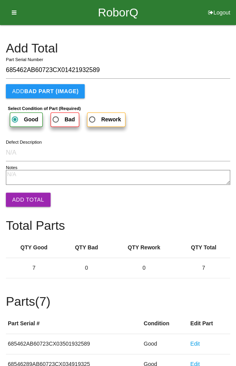
click at [27, 201] on button "Add Total" at bounding box center [28, 200] width 45 height 14
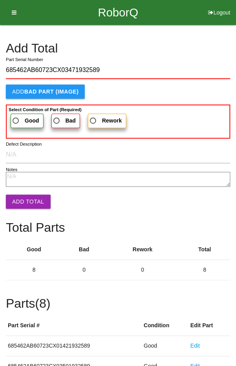
click at [19, 116] on span "Good" at bounding box center [25, 121] width 28 height 10
click at [16, 116] on input "Good" at bounding box center [13, 118] width 5 height 5
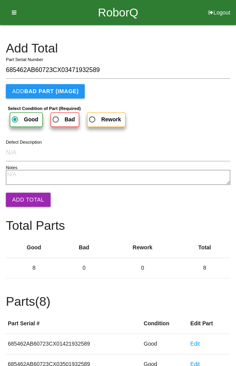
click at [22, 195] on button "Add Total" at bounding box center [28, 200] width 45 height 14
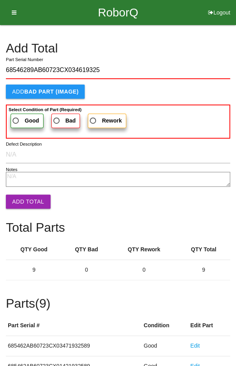
click at [25, 119] on b "Good" at bounding box center [32, 120] width 14 height 6
click at [16, 119] on input "Good" at bounding box center [13, 118] width 5 height 5
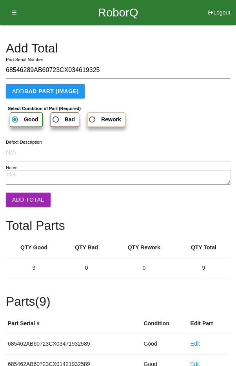
click at [29, 198] on button "Add Total" at bounding box center [28, 200] width 45 height 14
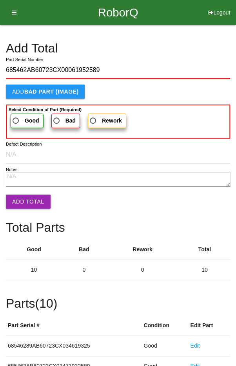
click at [21, 118] on span "Good" at bounding box center [25, 121] width 28 height 10
click at [16, 118] on input "Good" at bounding box center [13, 118] width 5 height 5
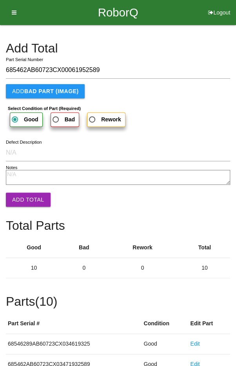
click at [26, 200] on button "Add Total" at bounding box center [28, 200] width 45 height 14
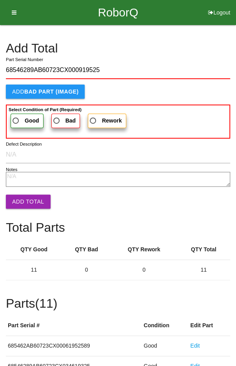
click at [20, 117] on span "Good" at bounding box center [25, 121] width 28 height 10
click at [16, 117] on input "Good" at bounding box center [13, 118] width 5 height 5
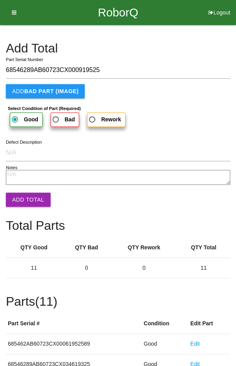
click at [31, 198] on button "Add Total" at bounding box center [28, 200] width 45 height 14
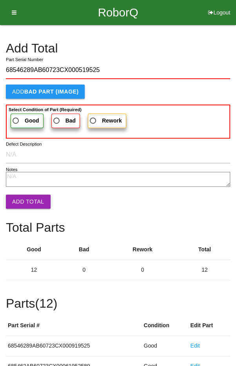
click at [25, 120] on b "Good" at bounding box center [32, 120] width 14 height 6
click at [16, 120] on input "Good" at bounding box center [13, 118] width 5 height 5
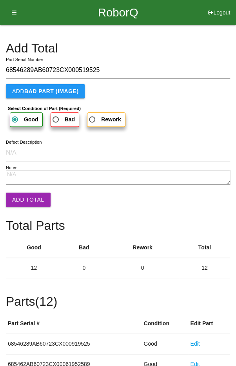
click at [23, 201] on button "Add Total" at bounding box center [28, 200] width 45 height 14
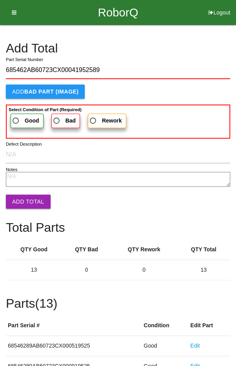
click at [22, 116] on span "Good" at bounding box center [25, 121] width 28 height 10
click at [16, 116] on input "Good" at bounding box center [13, 118] width 5 height 5
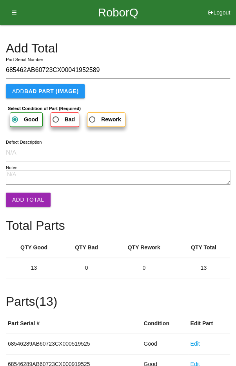
click at [19, 193] on button "Add Total" at bounding box center [28, 200] width 45 height 14
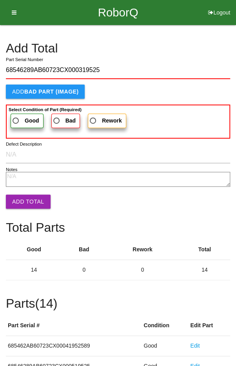
click at [20, 117] on span "Good" at bounding box center [25, 121] width 28 height 10
click at [16, 117] on input "Good" at bounding box center [13, 118] width 5 height 5
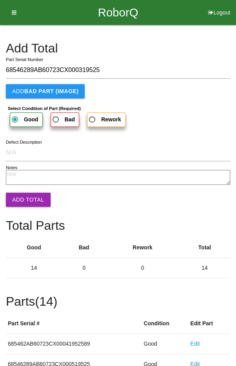
click at [24, 200] on button "Add Total" at bounding box center [28, 200] width 45 height 14
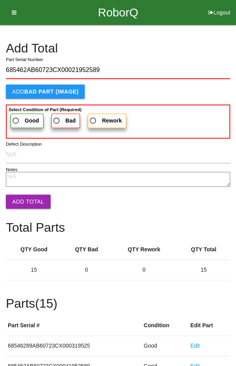
click at [23, 116] on span "Good" at bounding box center [25, 121] width 28 height 10
click at [16, 116] on input "Good" at bounding box center [13, 118] width 5 height 5
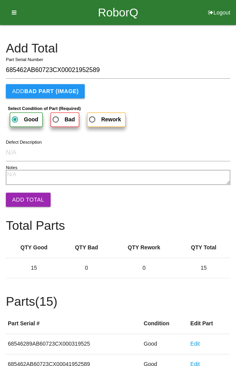
click at [25, 201] on button "Add Total" at bounding box center [28, 200] width 45 height 14
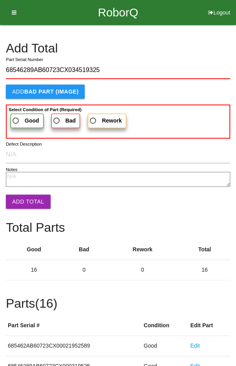
click at [23, 121] on span "Good" at bounding box center [25, 121] width 28 height 10
click at [16, 121] on input "Good" at bounding box center [13, 118] width 5 height 5
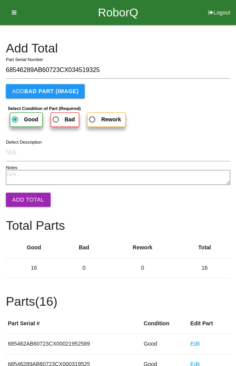
click at [26, 200] on button "Add Total" at bounding box center [28, 200] width 45 height 14
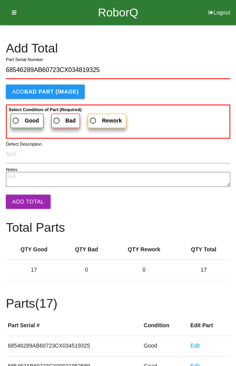
click at [22, 117] on span "Good" at bounding box center [25, 121] width 28 height 10
click at [16, 117] on input "Good" at bounding box center [13, 118] width 5 height 5
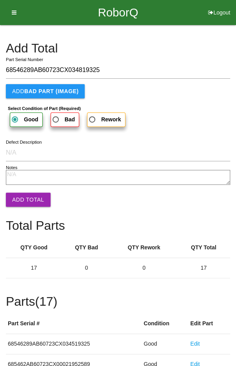
click at [29, 199] on button "Add Total" at bounding box center [28, 200] width 45 height 14
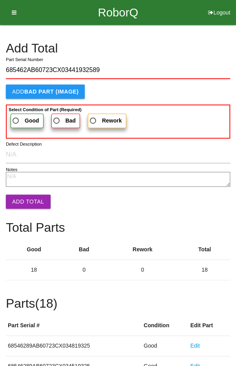
click at [21, 118] on span "Good" at bounding box center [25, 121] width 28 height 10
click at [16, 118] on input "Good" at bounding box center [13, 118] width 5 height 5
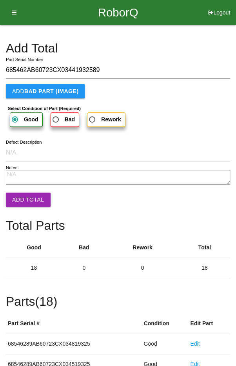
click at [27, 199] on button "Add Total" at bounding box center [28, 200] width 45 height 14
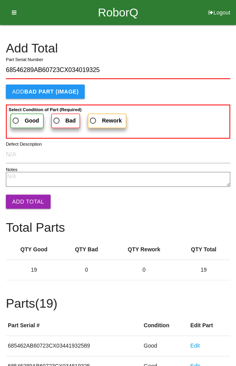
click at [21, 116] on span "Good" at bounding box center [25, 121] width 28 height 10
click at [16, 116] on input "Good" at bounding box center [13, 118] width 5 height 5
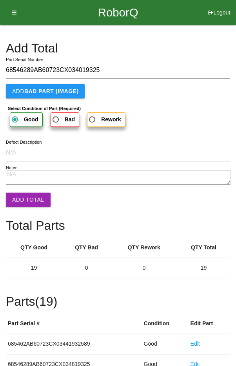
click at [24, 206] on button "Add Total" at bounding box center [28, 200] width 45 height 14
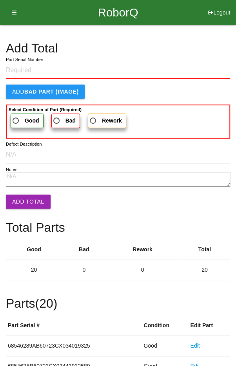
click at [178, 51] on h4 "Add Total" at bounding box center [118, 49] width 224 height 14
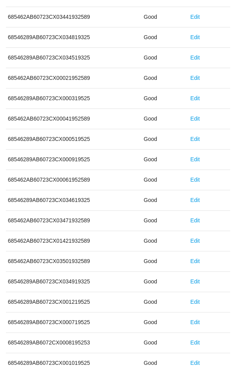
scroll to position [435, 0]
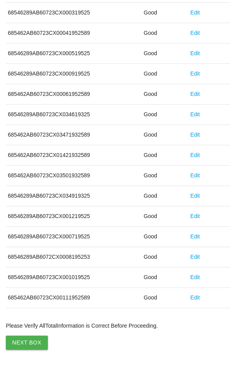
click at [28, 342] on button "Next Box" at bounding box center [27, 343] width 42 height 14
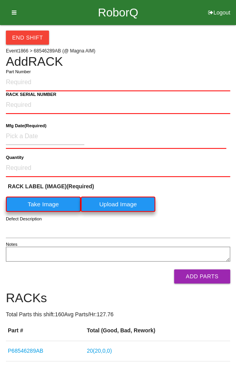
click at [213, 53] on div "End Shift Event 1866 > 68546289AB (@ Magna AIM) Add RACK Part Number RACK SERIA…" at bounding box center [118, 264] width 224 height 479
